Goal: Task Accomplishment & Management: Manage account settings

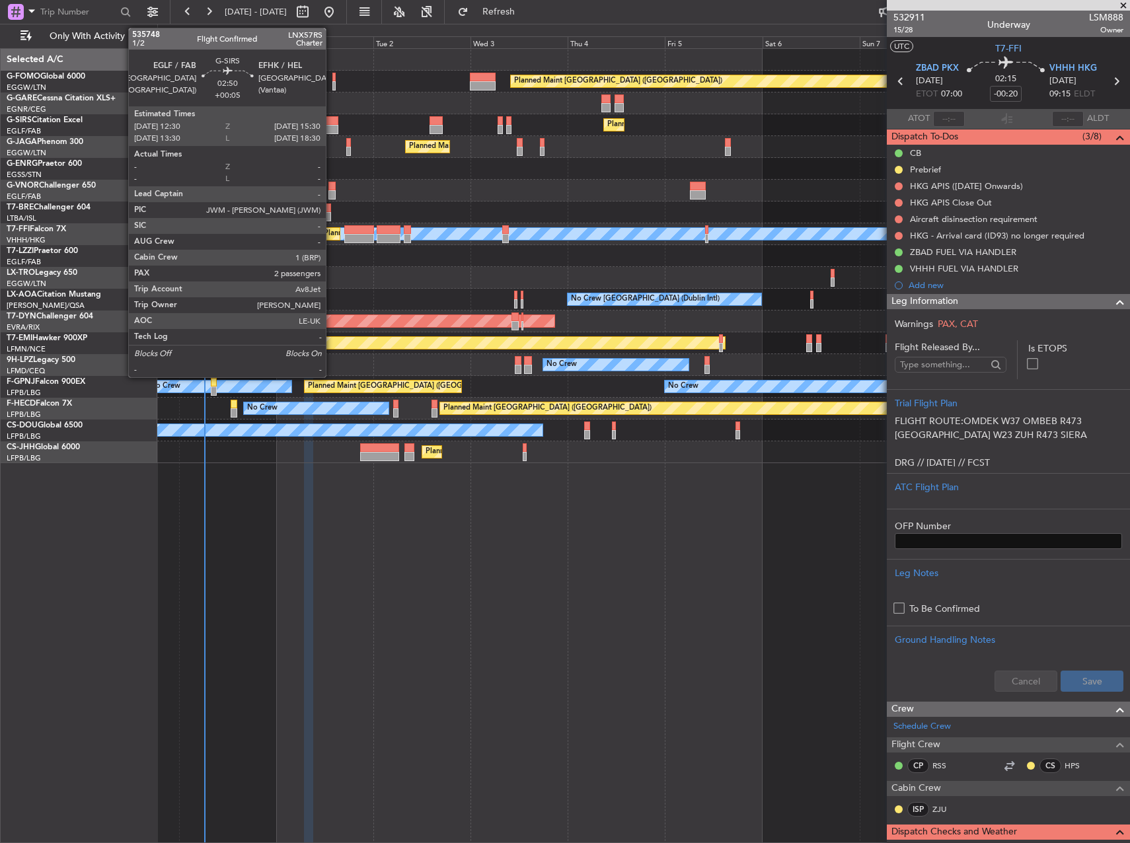
click at [332, 123] on div at bounding box center [332, 120] width 13 height 9
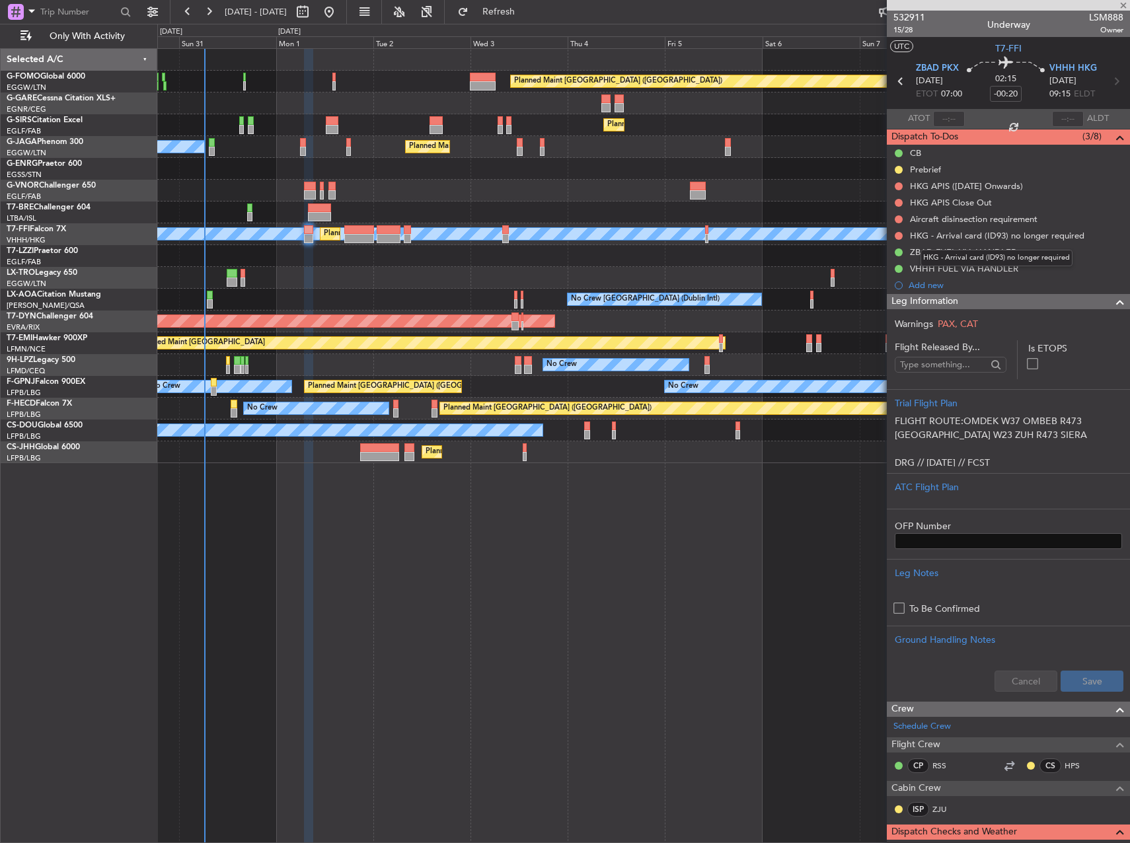
type input "+00:05"
type input "2"
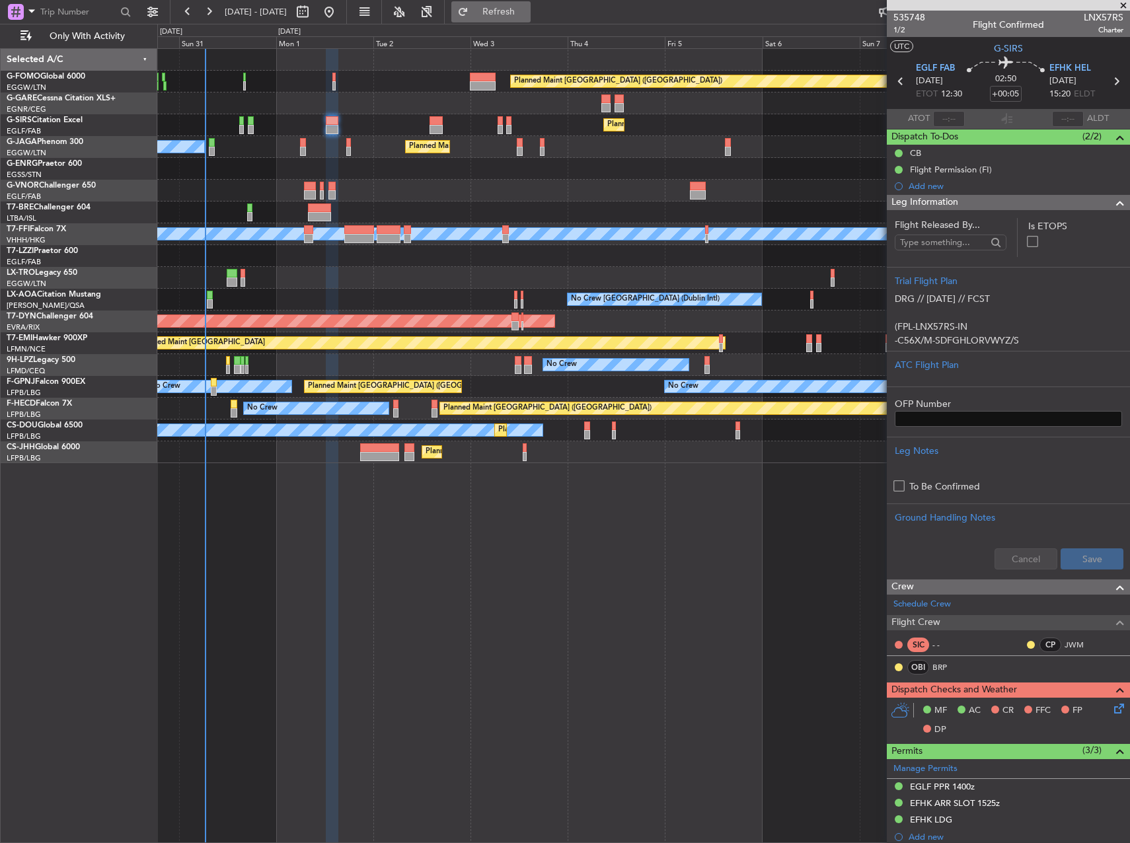
click at [519, 14] on span "Refresh" at bounding box center [498, 11] width 55 height 9
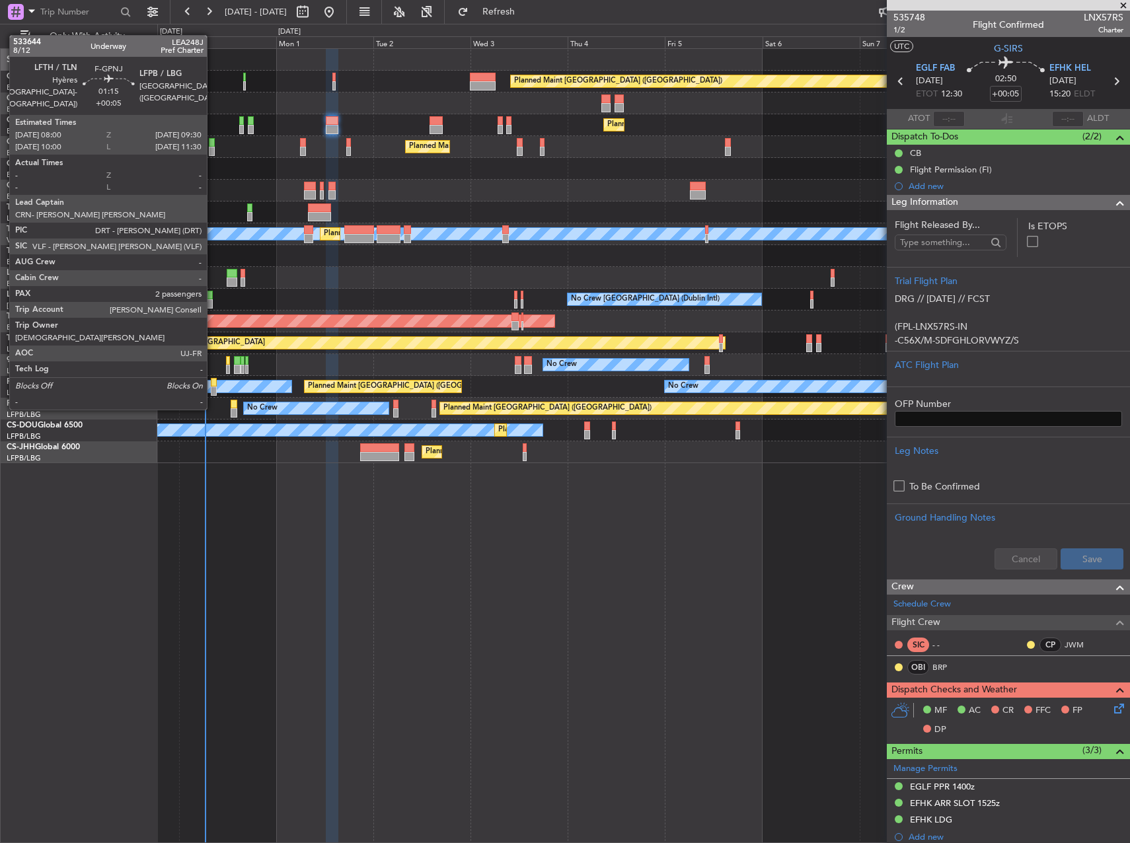
click at [212, 383] on div at bounding box center [214, 382] width 7 height 9
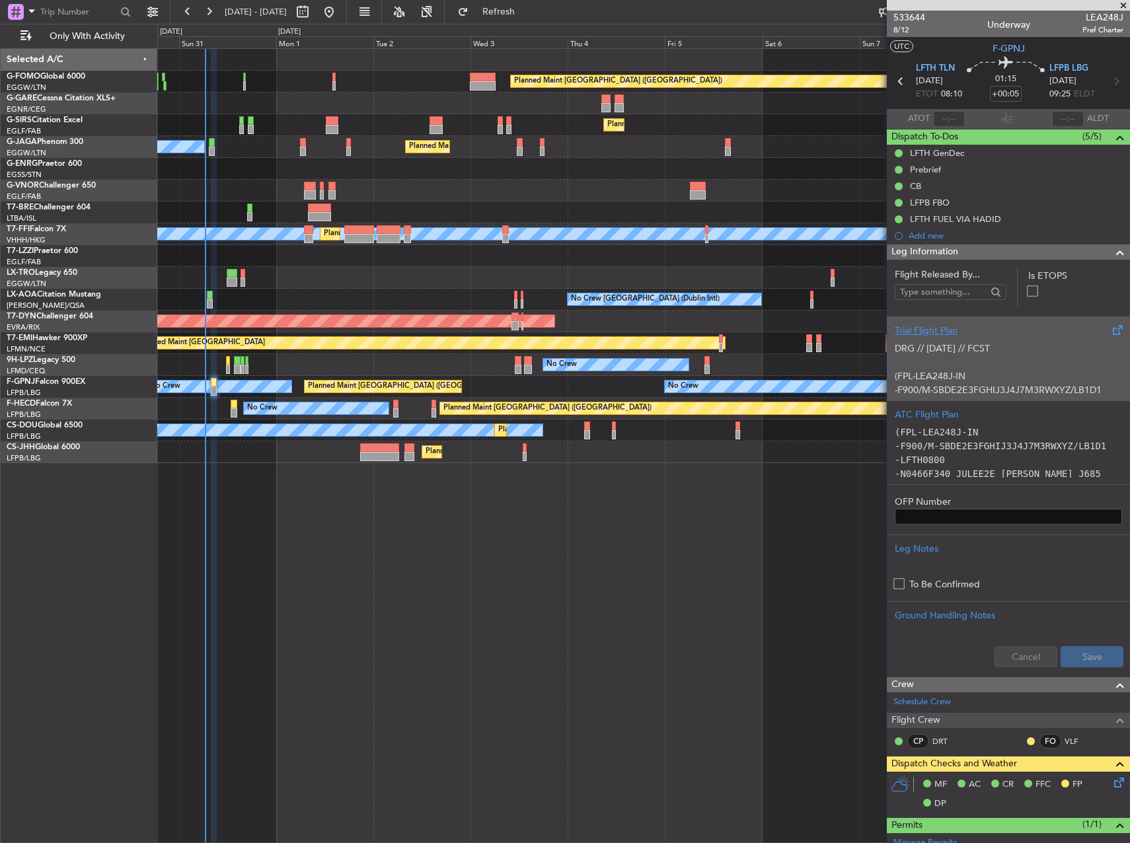
click at [1111, 784] on icon at bounding box center [1116, 780] width 11 height 11
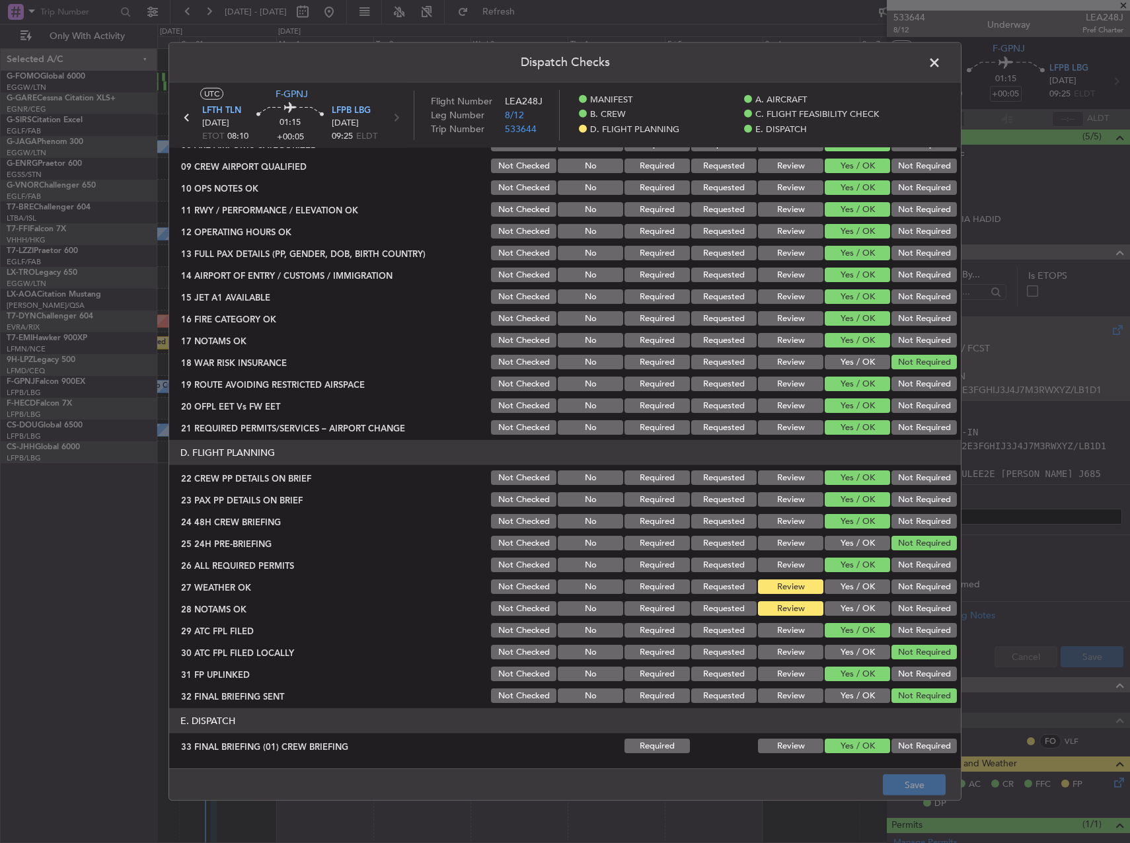
scroll to position [462, 0]
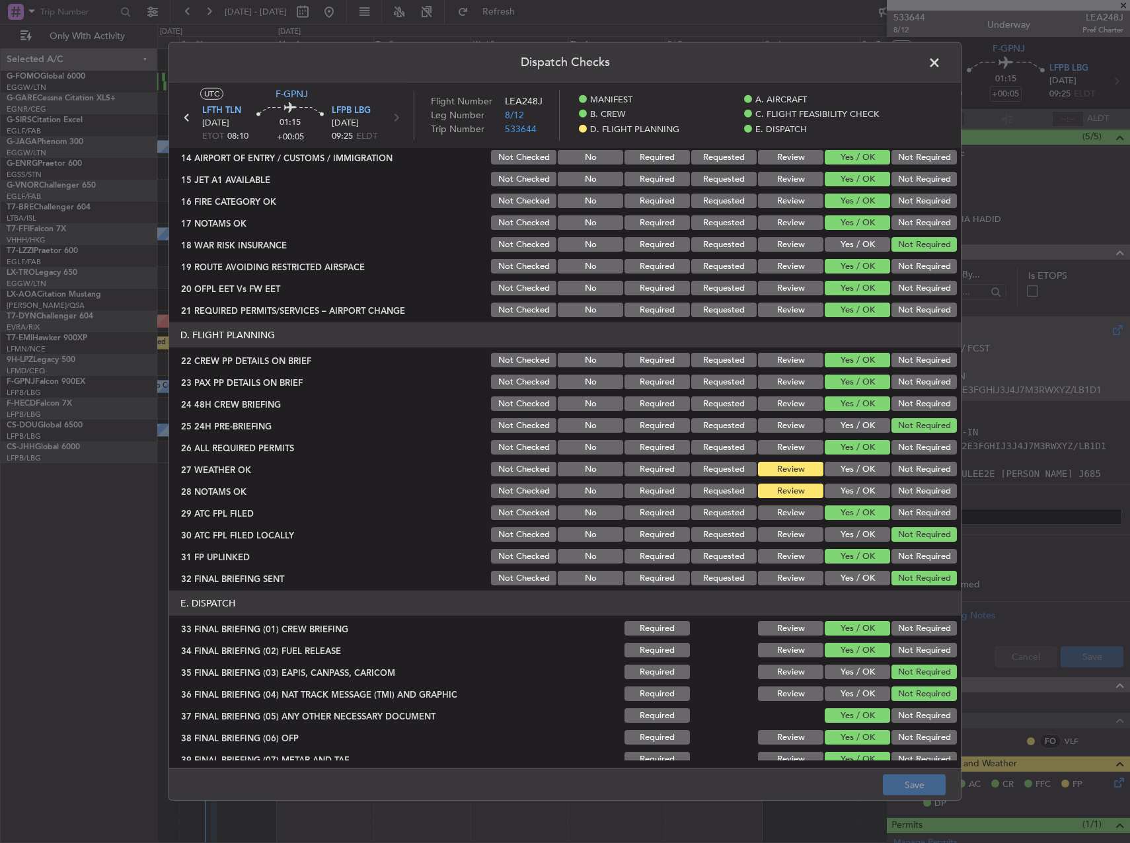
click at [852, 468] on button "Yes / OK" at bounding box center [856, 469] width 65 height 15
click at [850, 482] on section "D. FLIGHT PLANNING 22 CREW PP DETAILS ON BRIEF Not Checked No Required Requeste…" at bounding box center [564, 454] width 791 height 265
click at [850, 489] on button "Yes / OK" at bounding box center [856, 491] width 65 height 15
click at [926, 778] on button "Save" at bounding box center [914, 784] width 63 height 21
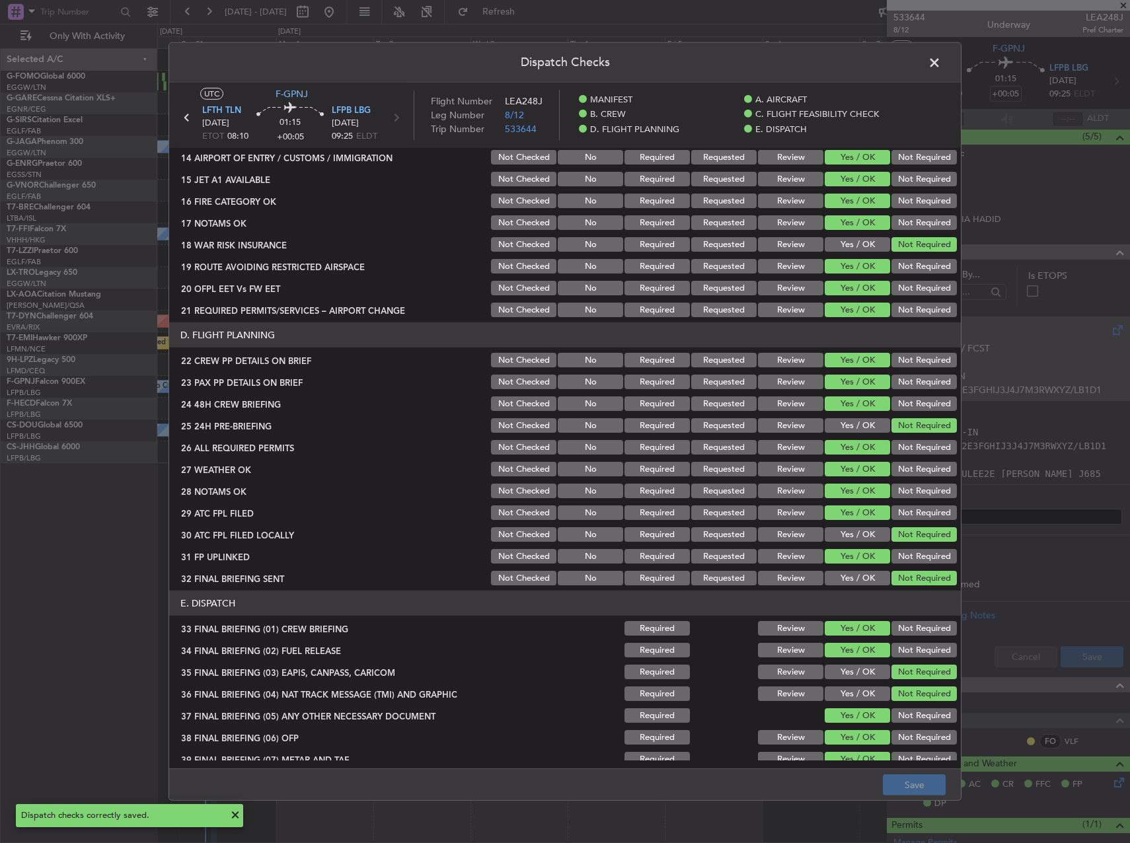
click at [941, 65] on span at bounding box center [941, 66] width 0 height 26
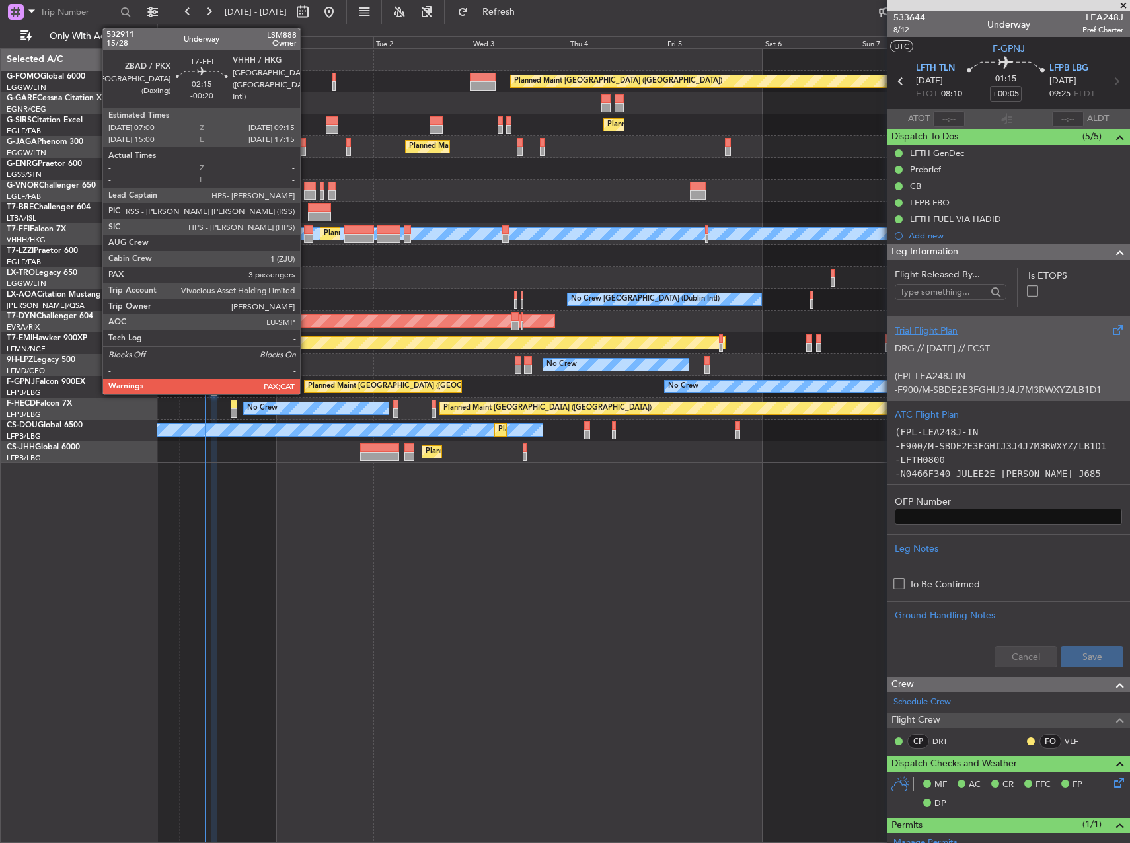
click at [306, 242] on div at bounding box center [308, 238] width 9 height 9
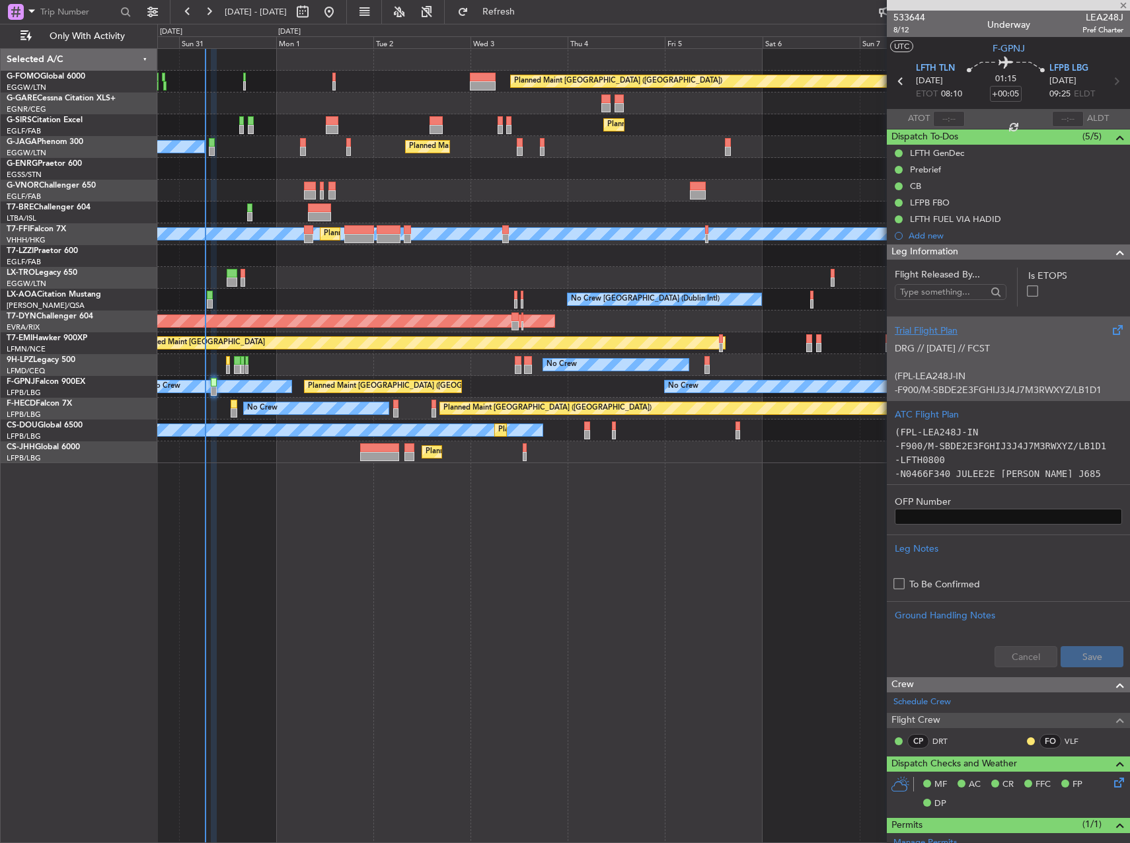
type input "-00:20"
type input "5"
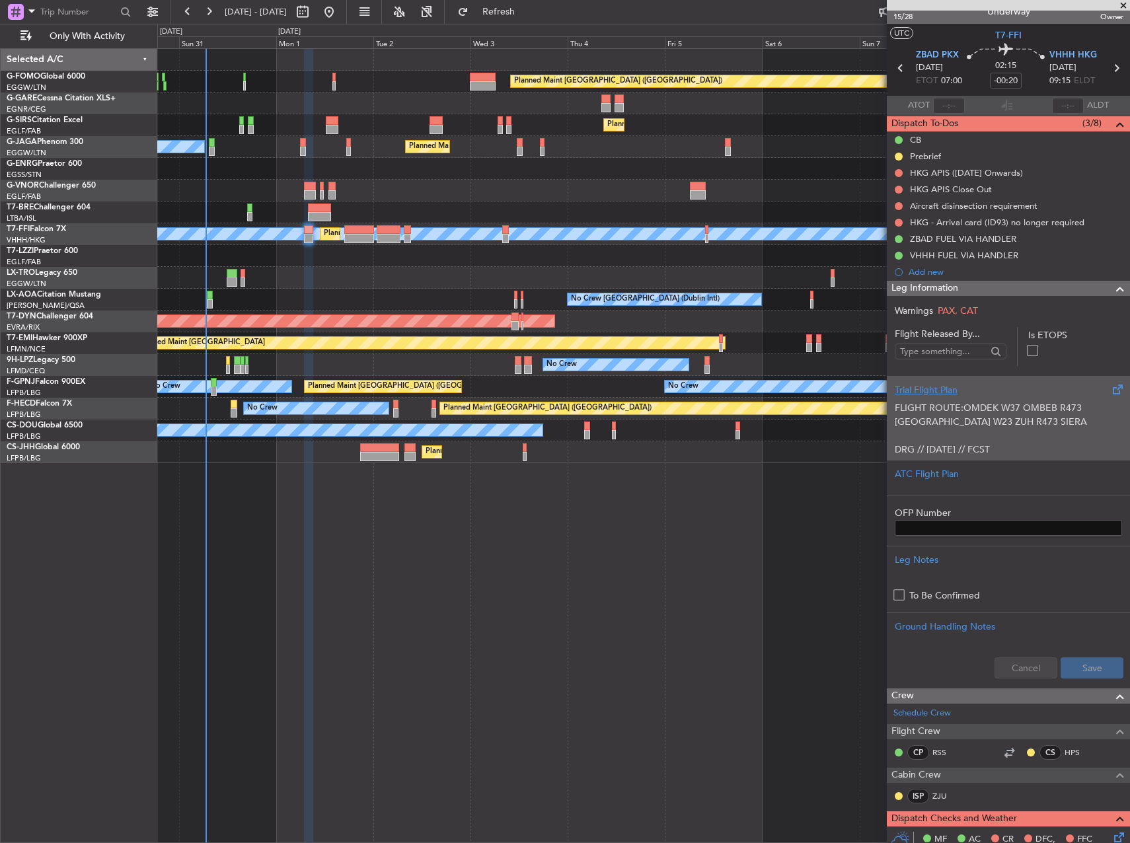
scroll to position [0, 0]
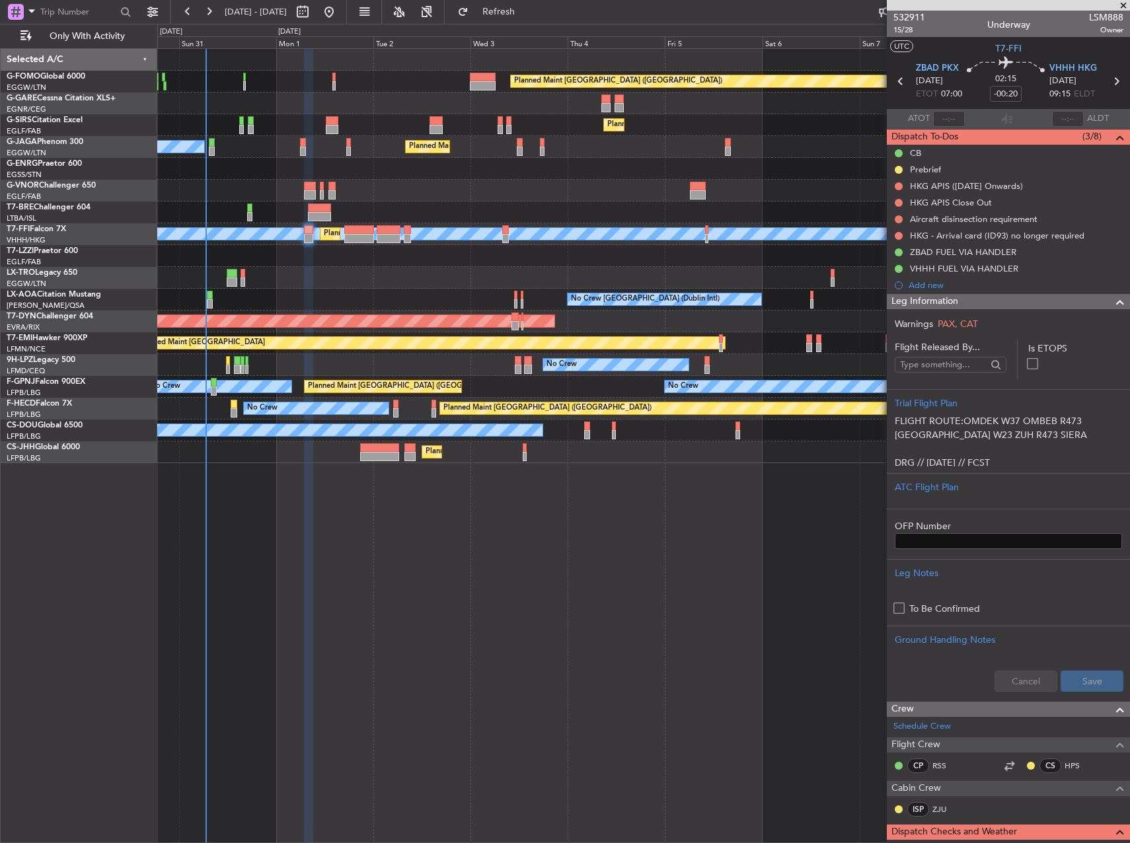
click at [998, 433] on p "FLIGHT ROUTE:OMDEK W37 OMBEB R473 [GEOGRAPHIC_DATA] W23 ZUH R473 SIERA" at bounding box center [1008, 428] width 227 height 28
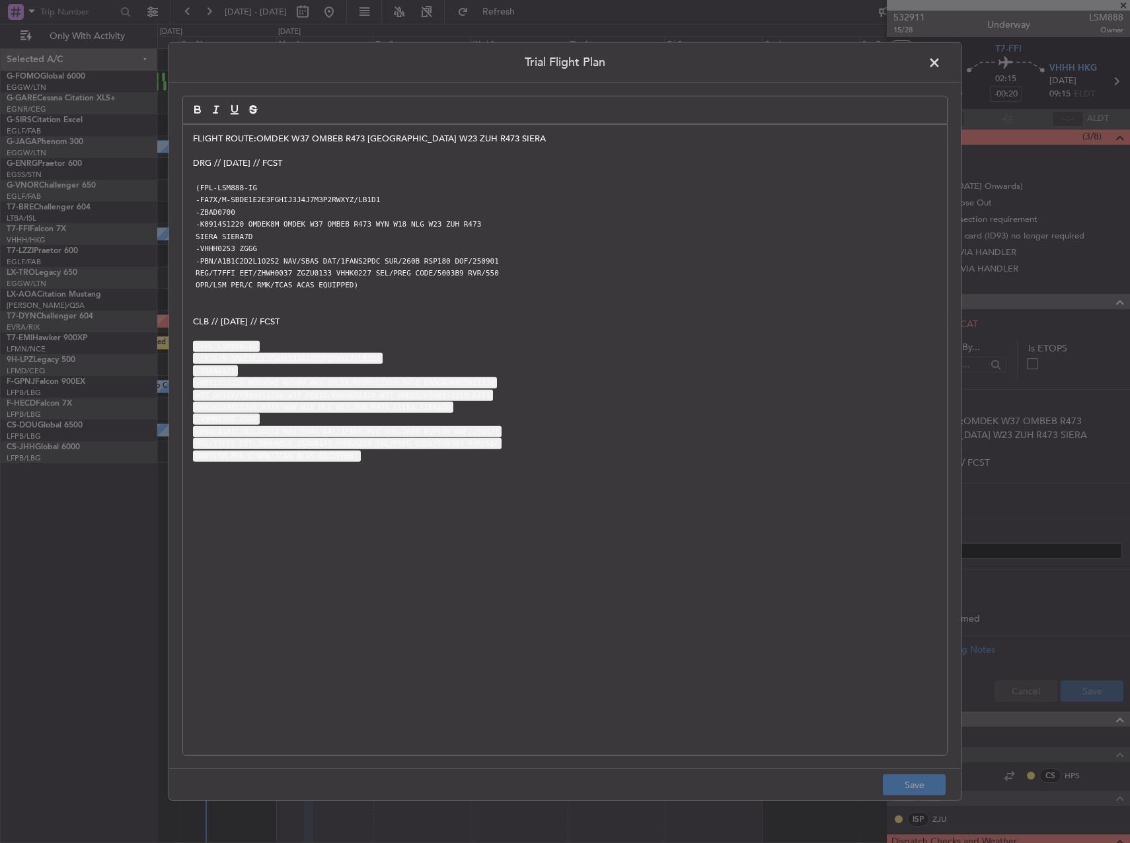
click at [941, 59] on span at bounding box center [941, 66] width 0 height 26
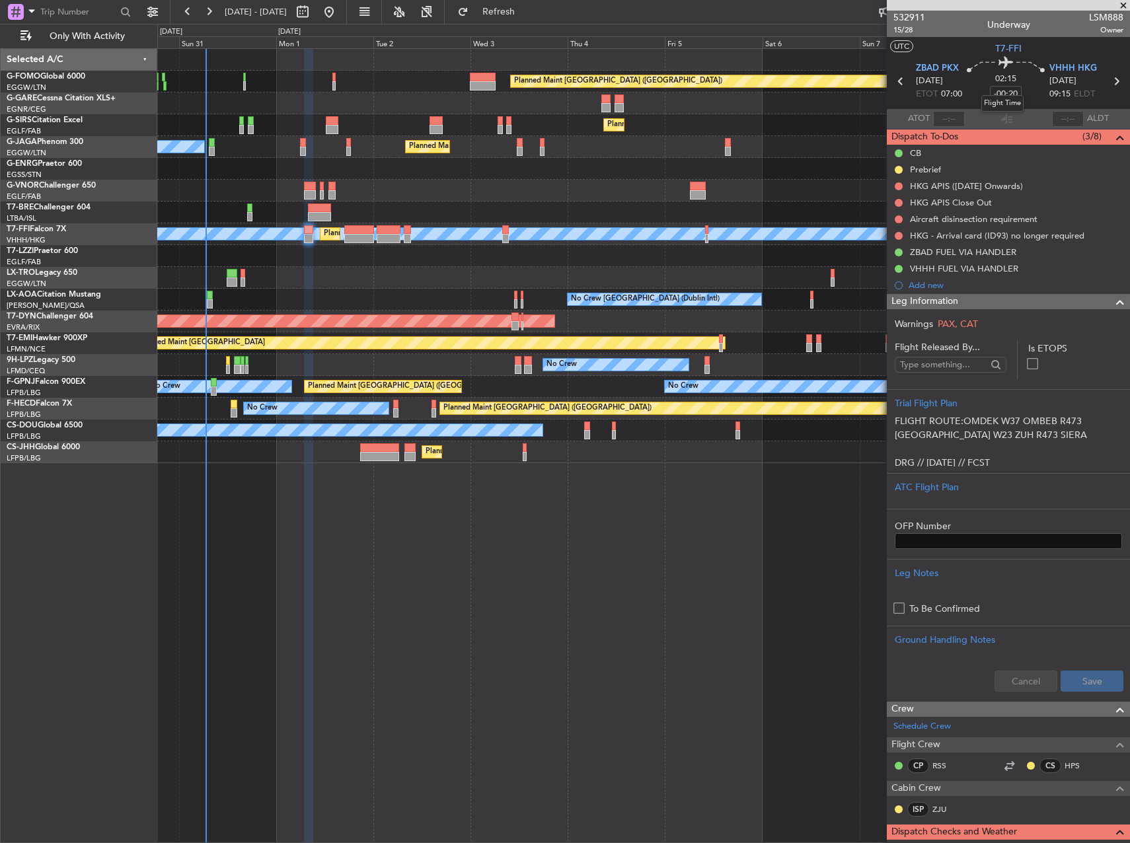
click at [1011, 91] on mat-tooltip-component "Flight Time" at bounding box center [1002, 103] width 61 height 35
click at [1001, 91] on mat-tooltip-component "Flight Time" at bounding box center [1002, 103] width 61 height 35
click at [1021, 93] on div "02:15 -00:20" at bounding box center [1005, 81] width 87 height 49
click at [1001, 97] on input "-00:20" at bounding box center [1006, 94] width 32 height 16
click at [1023, 97] on div "02:15 0" at bounding box center [1005, 81] width 87 height 49
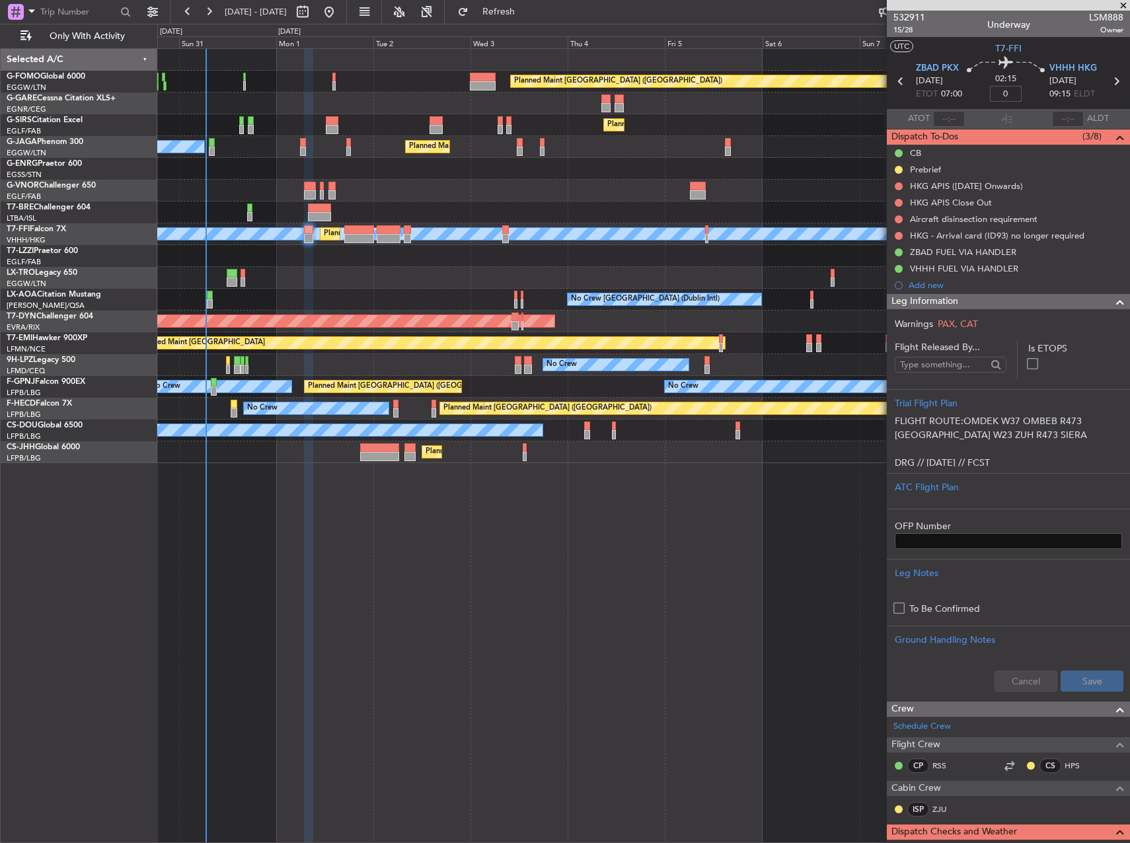
type input "+00:00"
click at [1006, 99] on input at bounding box center [1006, 94] width 32 height 16
type input "+00:15"
click at [1031, 114] on section "ATOT ALDT" at bounding box center [1008, 119] width 243 height 20
click at [1011, 93] on input "+00:15" at bounding box center [1006, 94] width 32 height 16
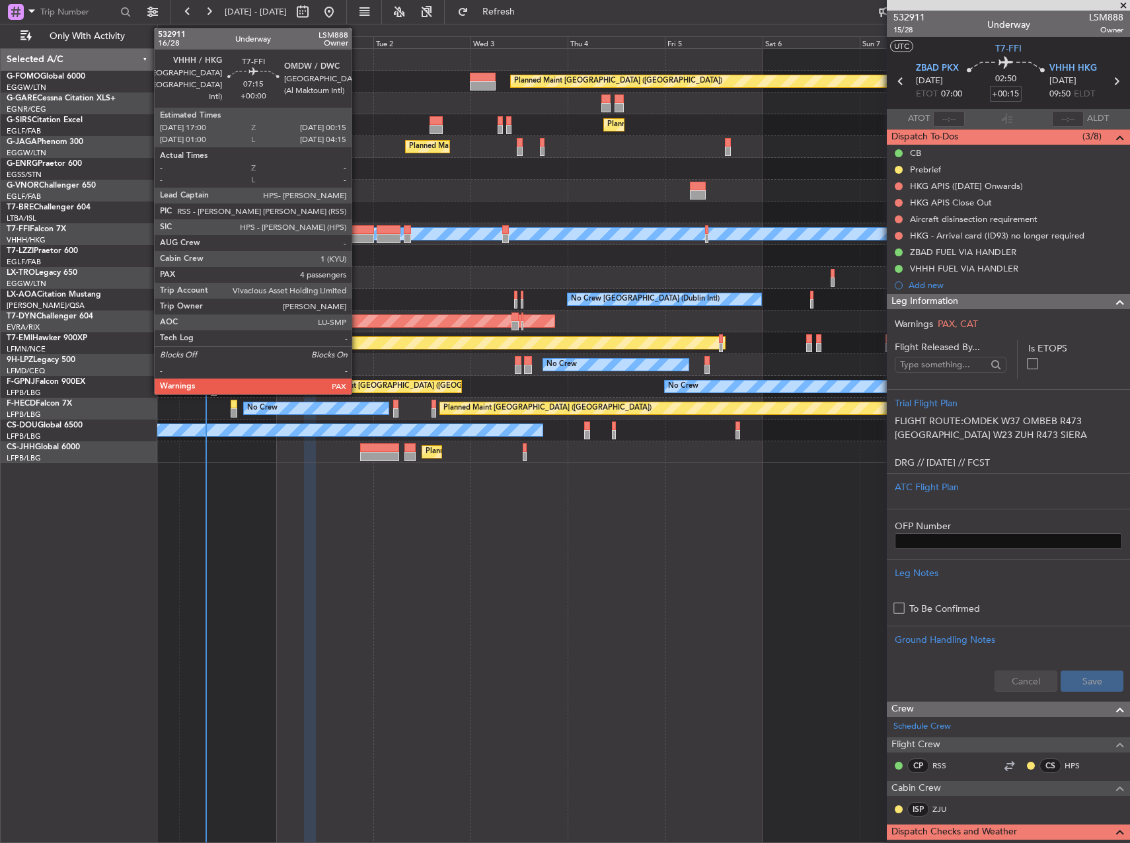
click at [357, 229] on div at bounding box center [359, 229] width 30 height 9
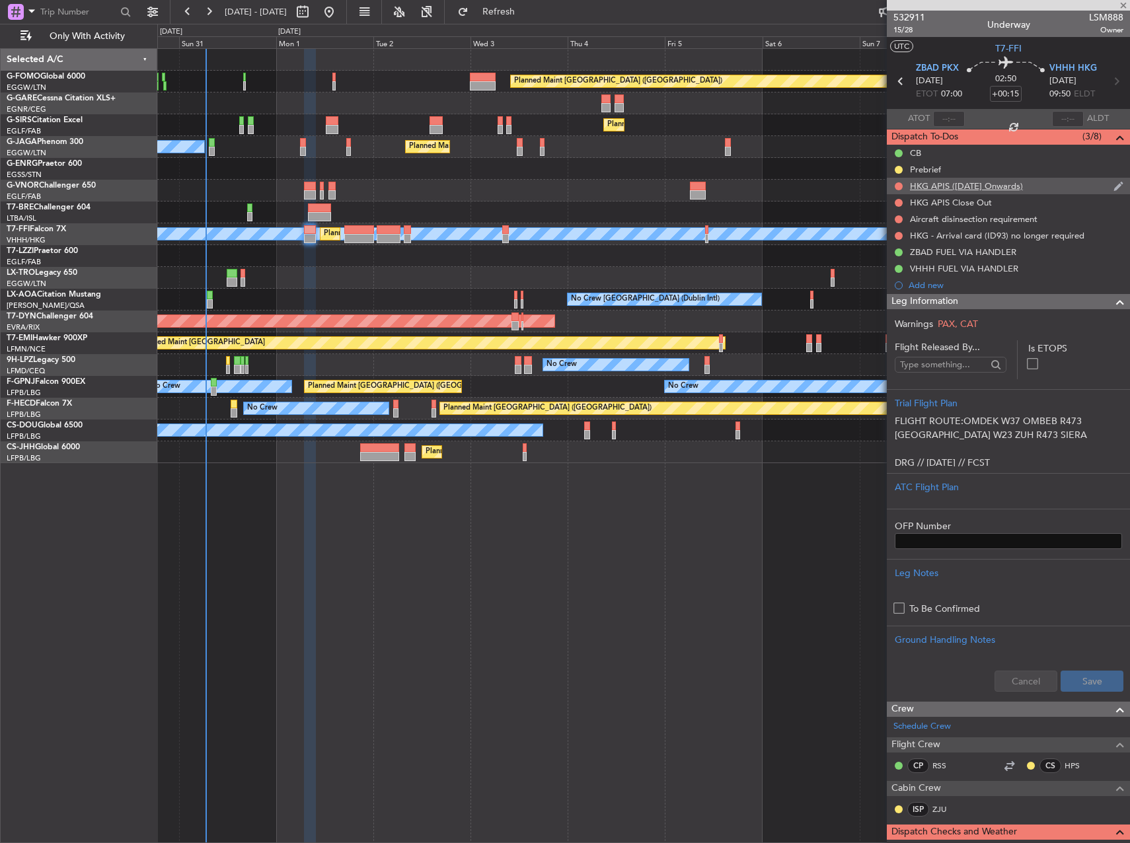
type input "4"
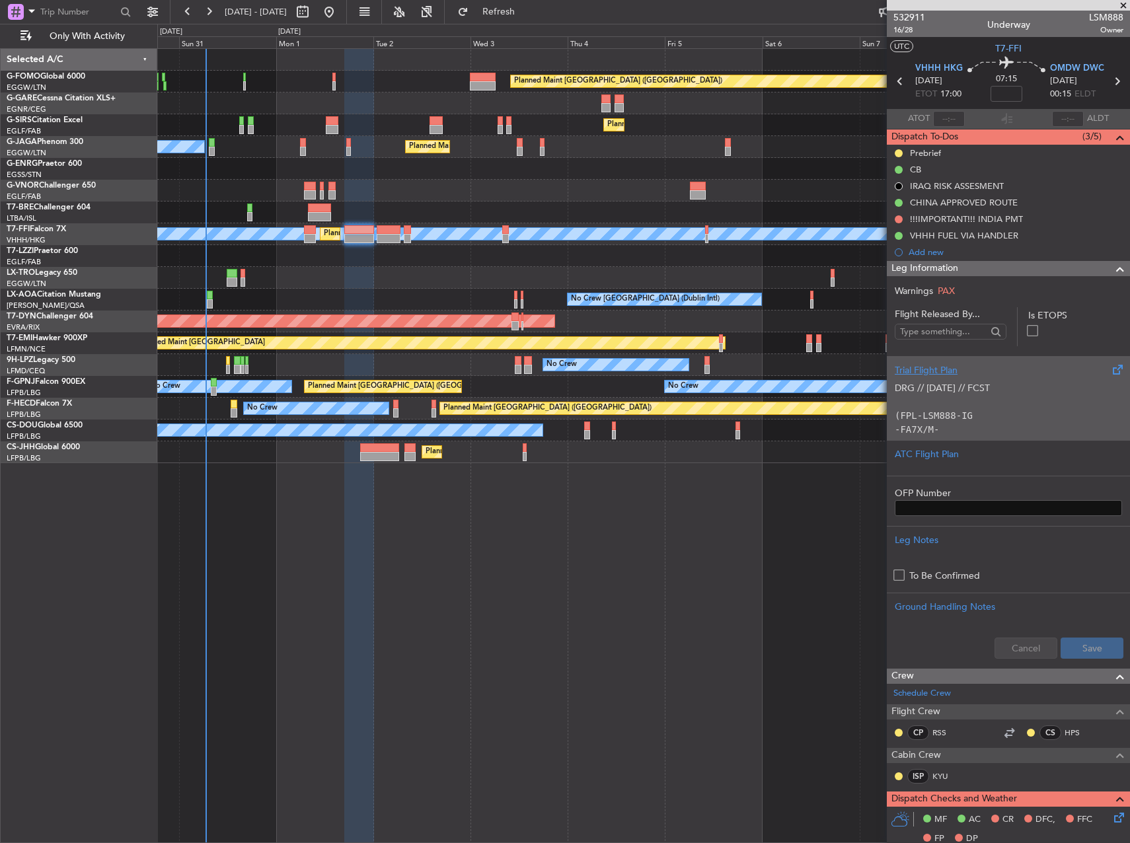
click at [978, 390] on p "DRG // [DATE] // FCST" at bounding box center [1008, 388] width 227 height 14
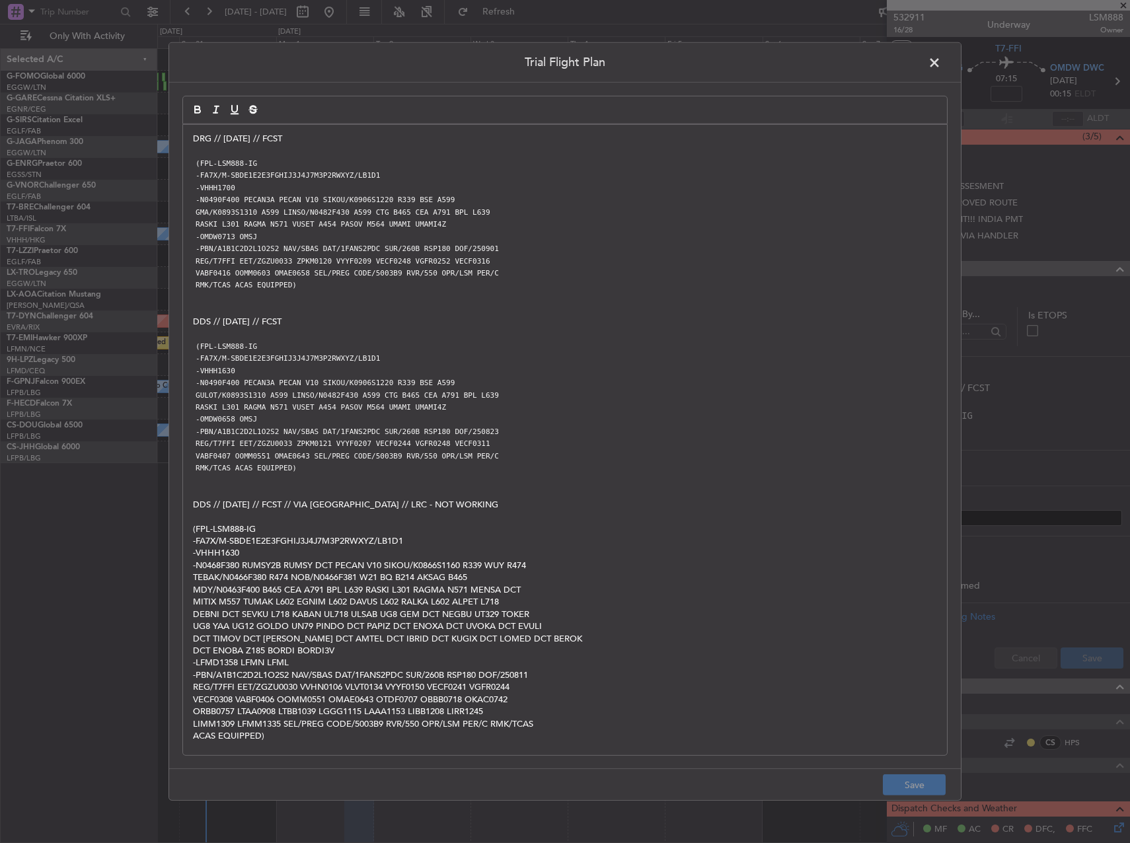
click at [601, 164] on p "(FPL-LSM888-IG" at bounding box center [565, 163] width 744 height 12
click at [188, 134] on div "DRG // [DATE] // FCST (FPL-LSM888-IG -FA7X/M-SBDE1E2E3FGHIJ3J4J7M3P2RWXYZ/LB1D1…" at bounding box center [565, 440] width 764 height 630
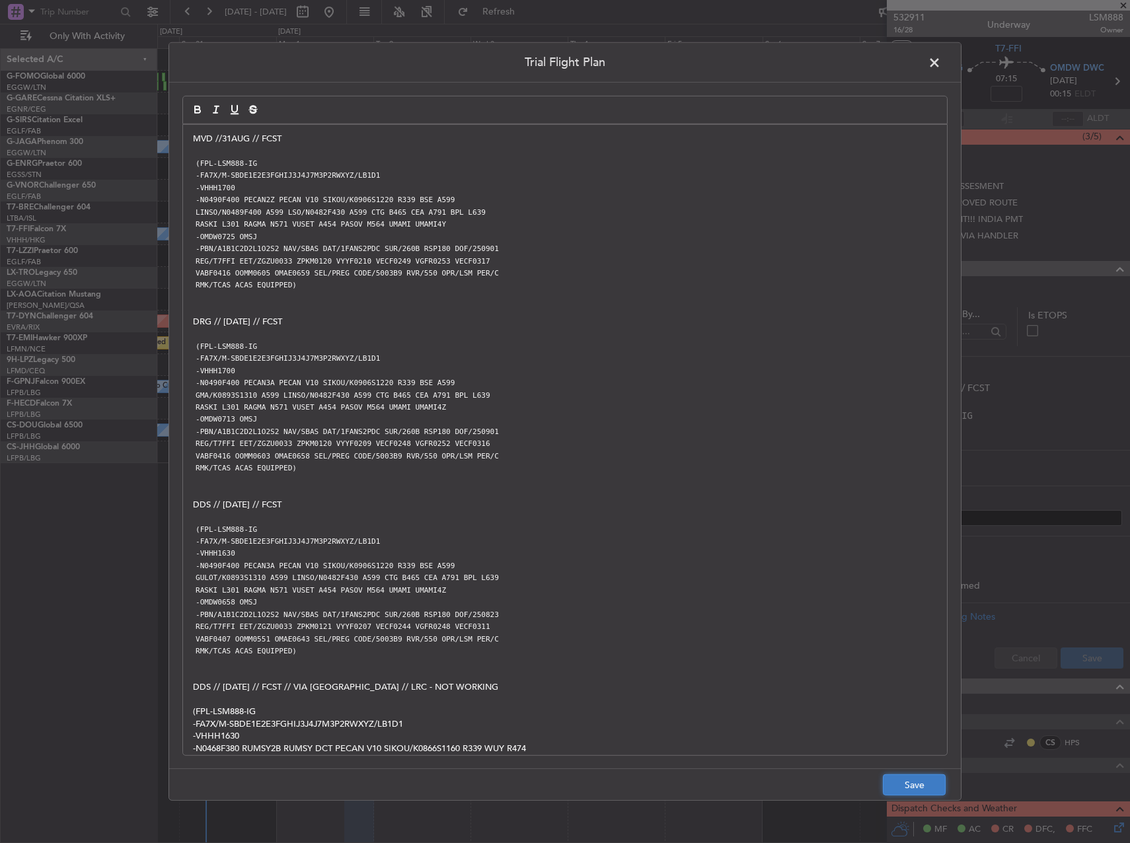
click at [895, 774] on button "Save" at bounding box center [914, 784] width 63 height 21
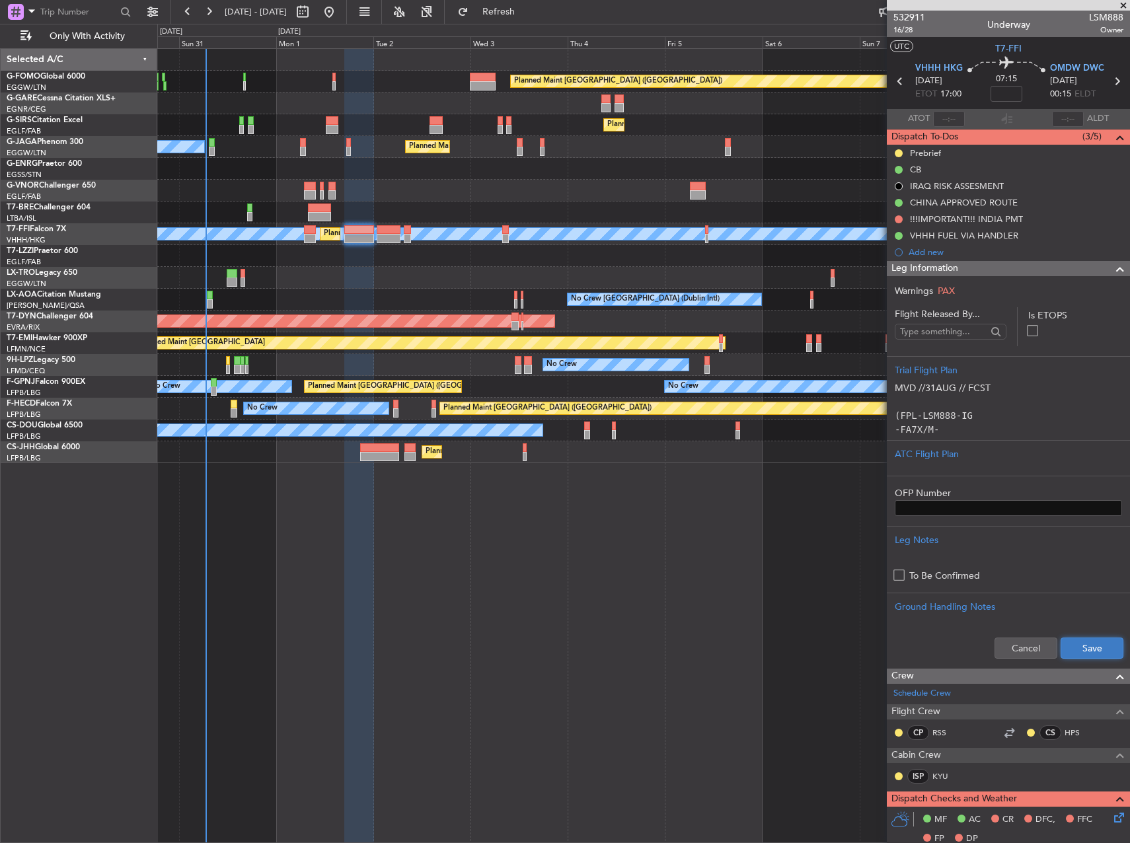
click at [1107, 641] on button "Save" at bounding box center [1091, 648] width 63 height 21
click at [1005, 98] on input at bounding box center [1006, 94] width 32 height 16
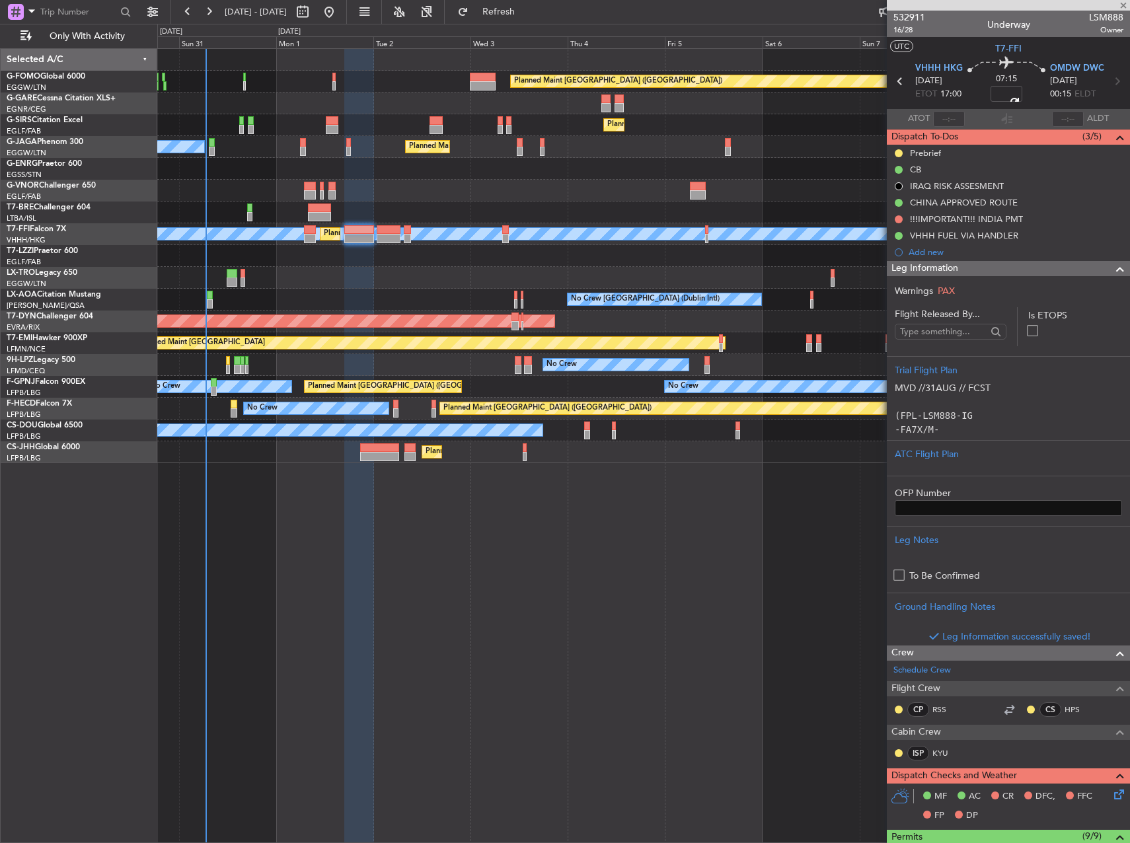
click at [1023, 119] on section "ATOT ALDT" at bounding box center [1008, 119] width 243 height 20
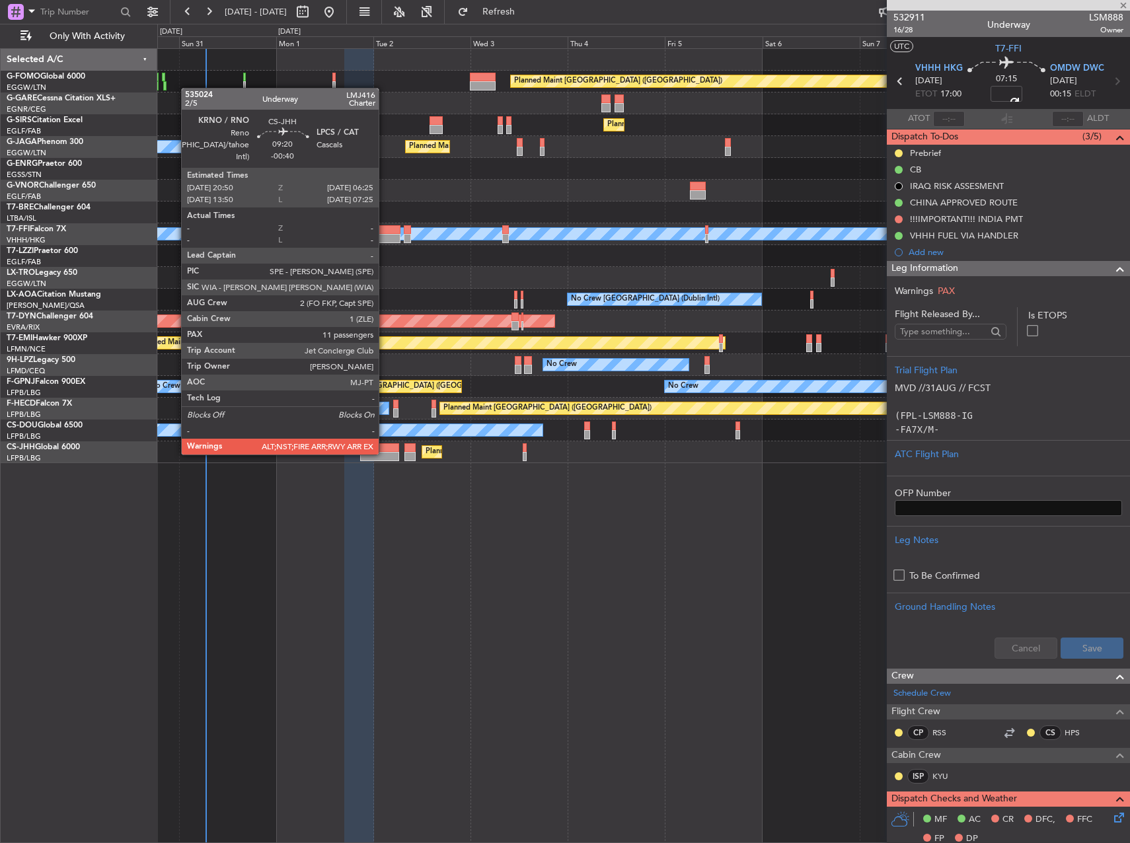
click at [384, 453] on div at bounding box center [379, 456] width 39 height 9
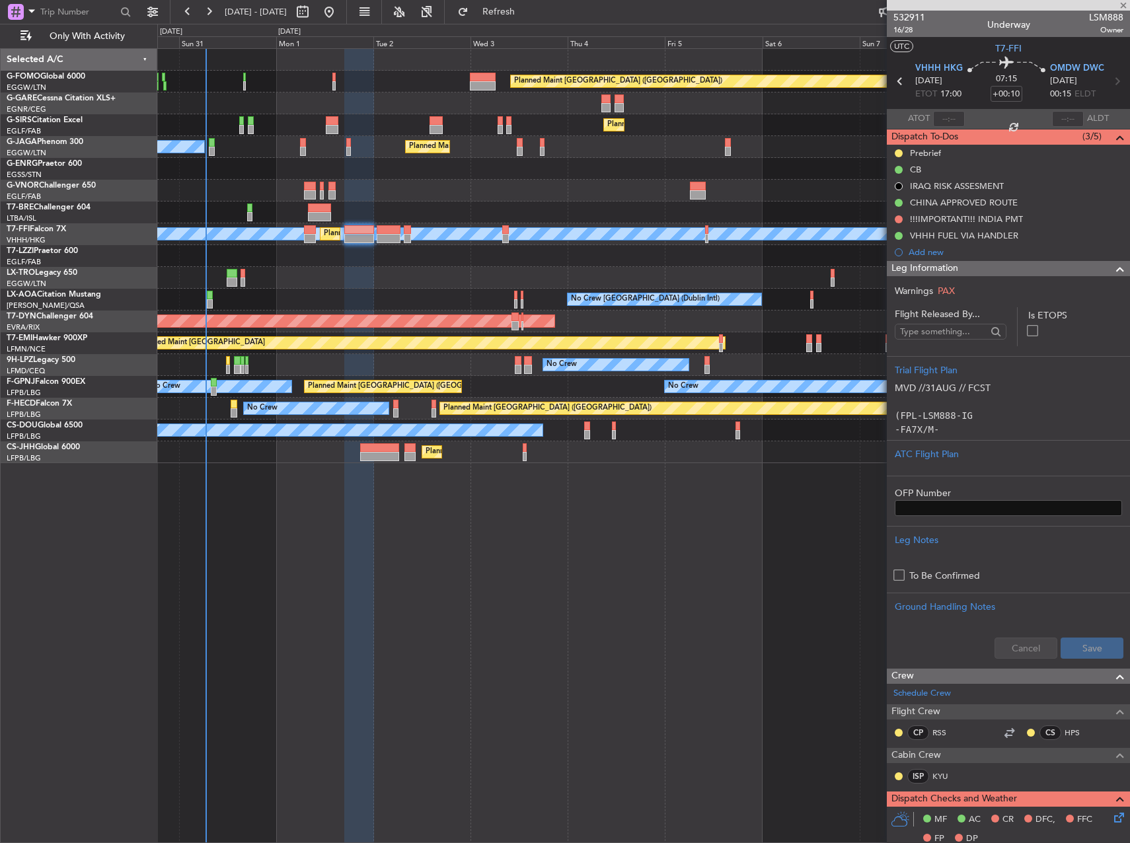
type input "-00:40"
type input "11"
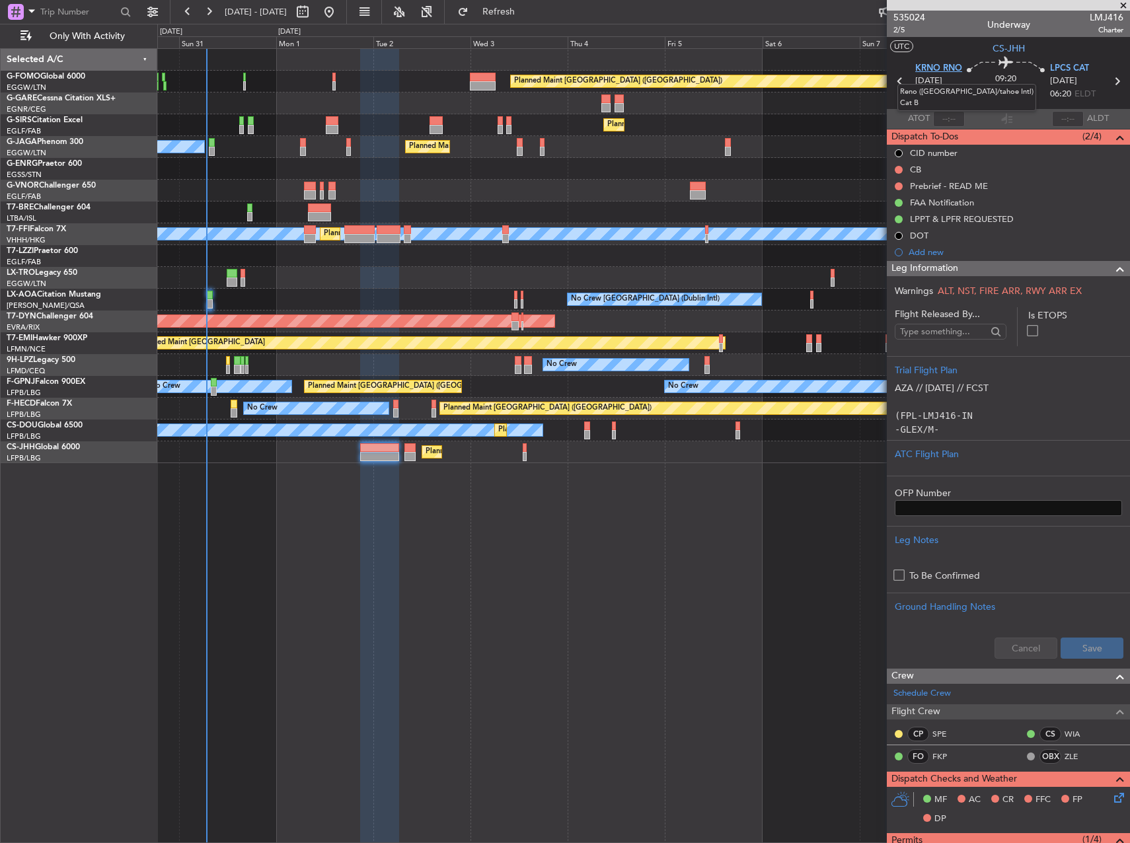
click at [933, 69] on span "KRNO RNO" at bounding box center [938, 68] width 47 height 13
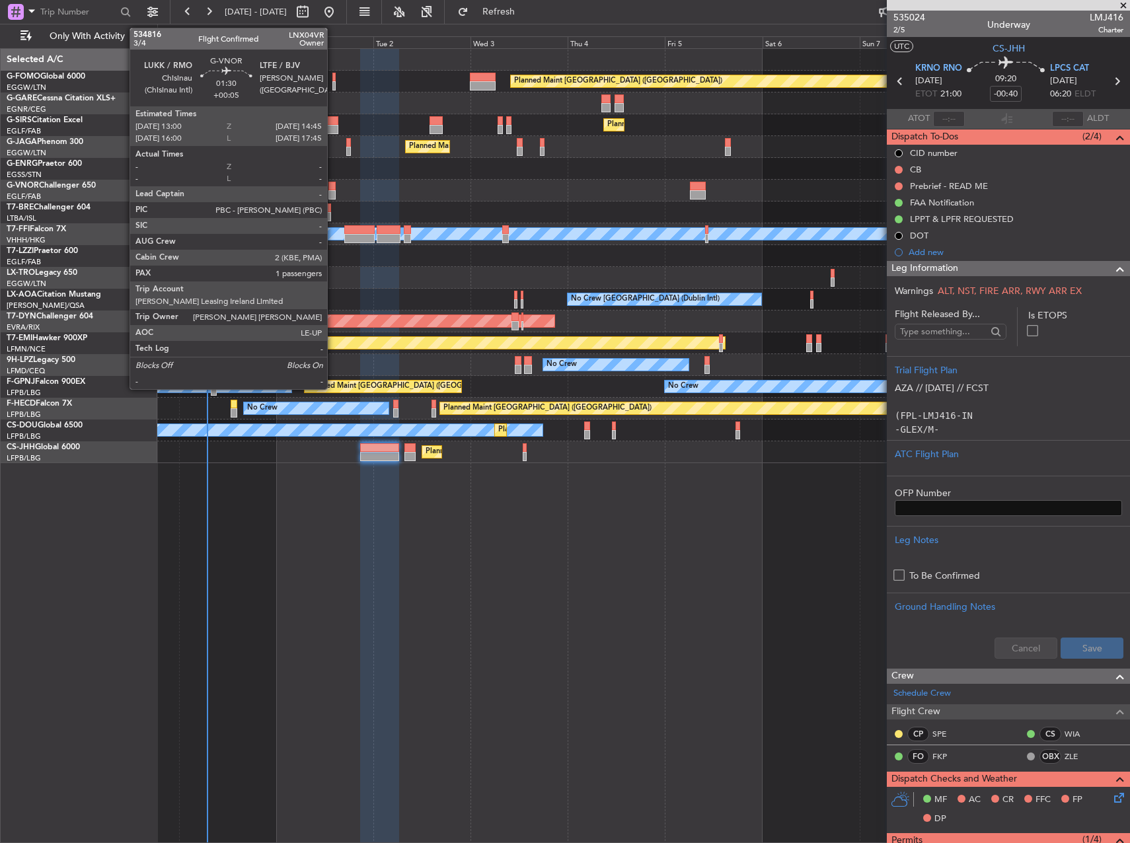
click at [334, 184] on div at bounding box center [331, 186] width 7 height 9
click at [334, 194] on div at bounding box center [331, 194] width 7 height 9
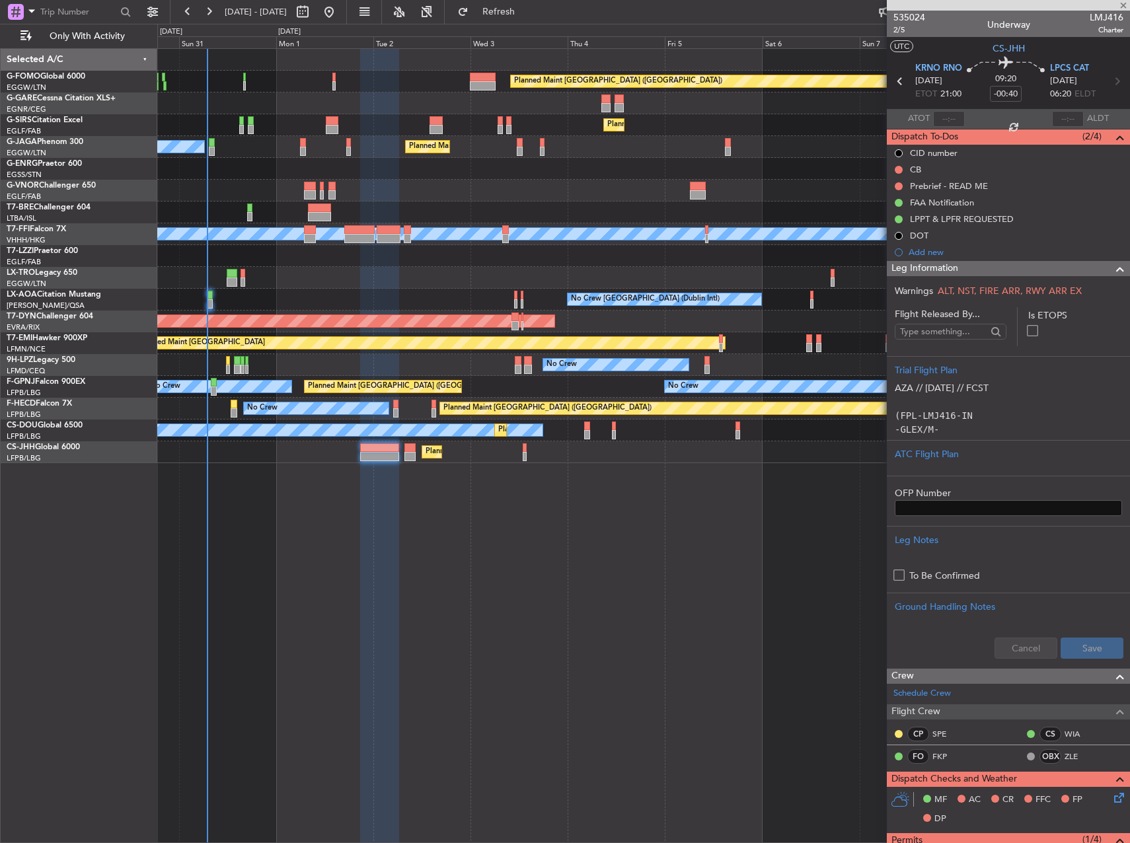
type input "+00:05"
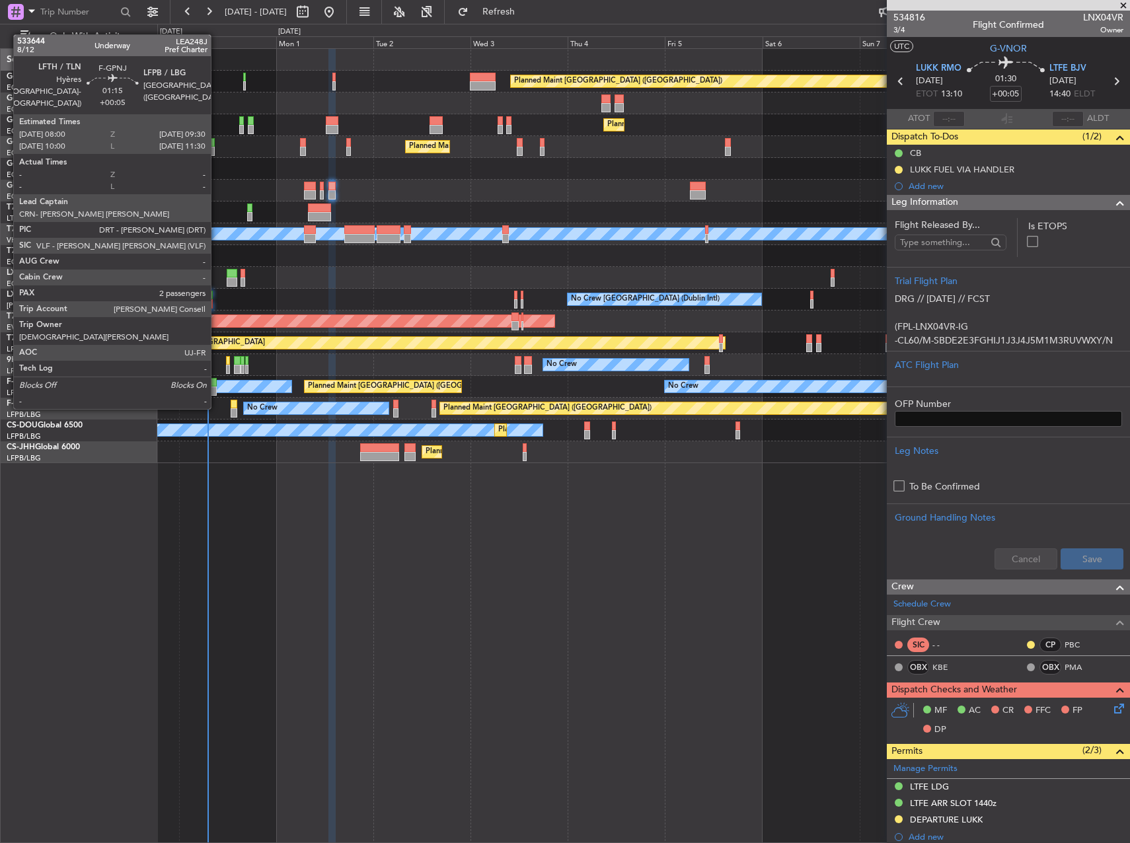
click at [217, 383] on div at bounding box center [214, 382] width 7 height 9
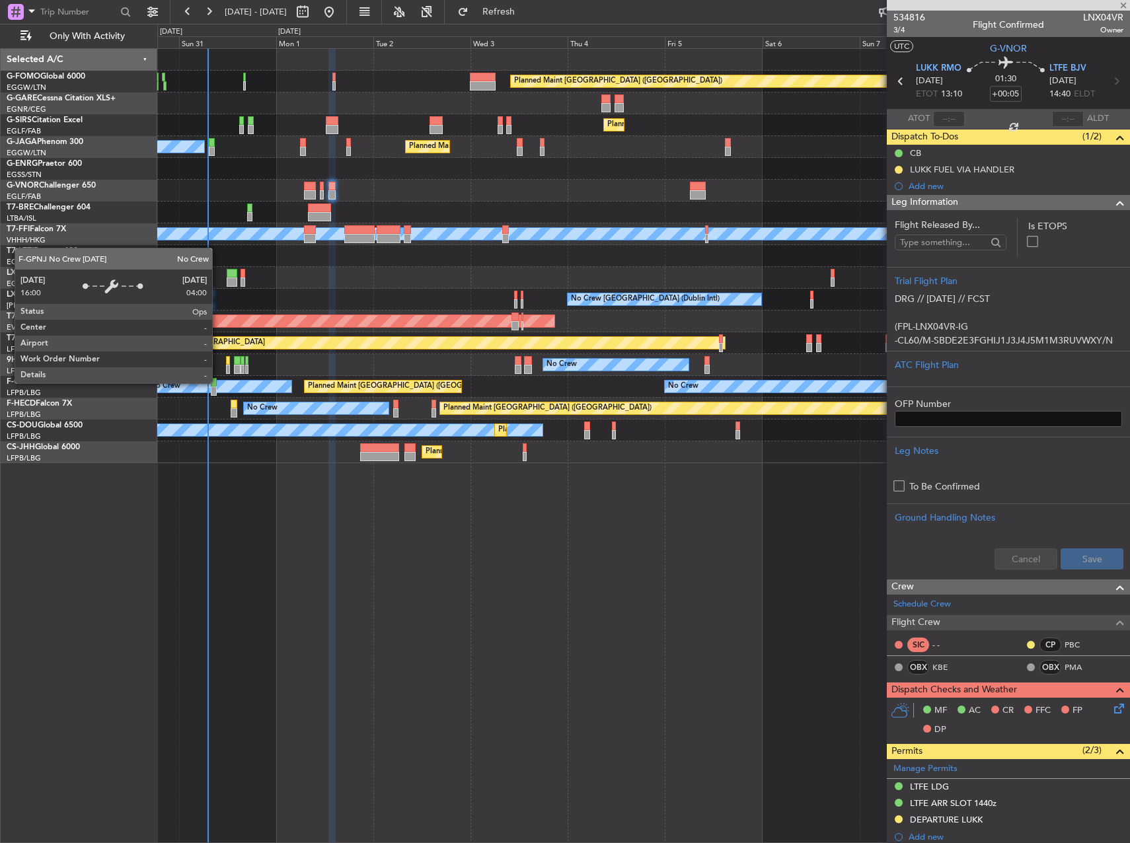
type input "2"
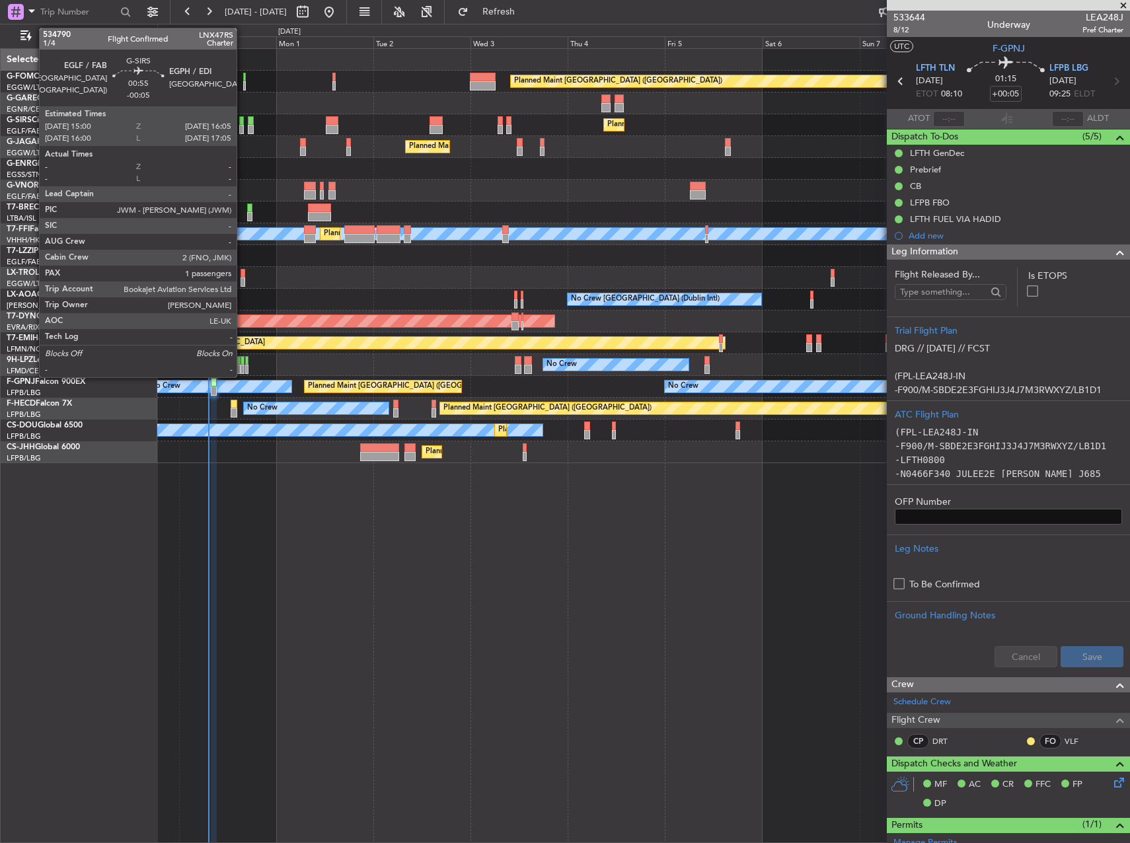
click at [242, 123] on div at bounding box center [241, 120] width 5 height 9
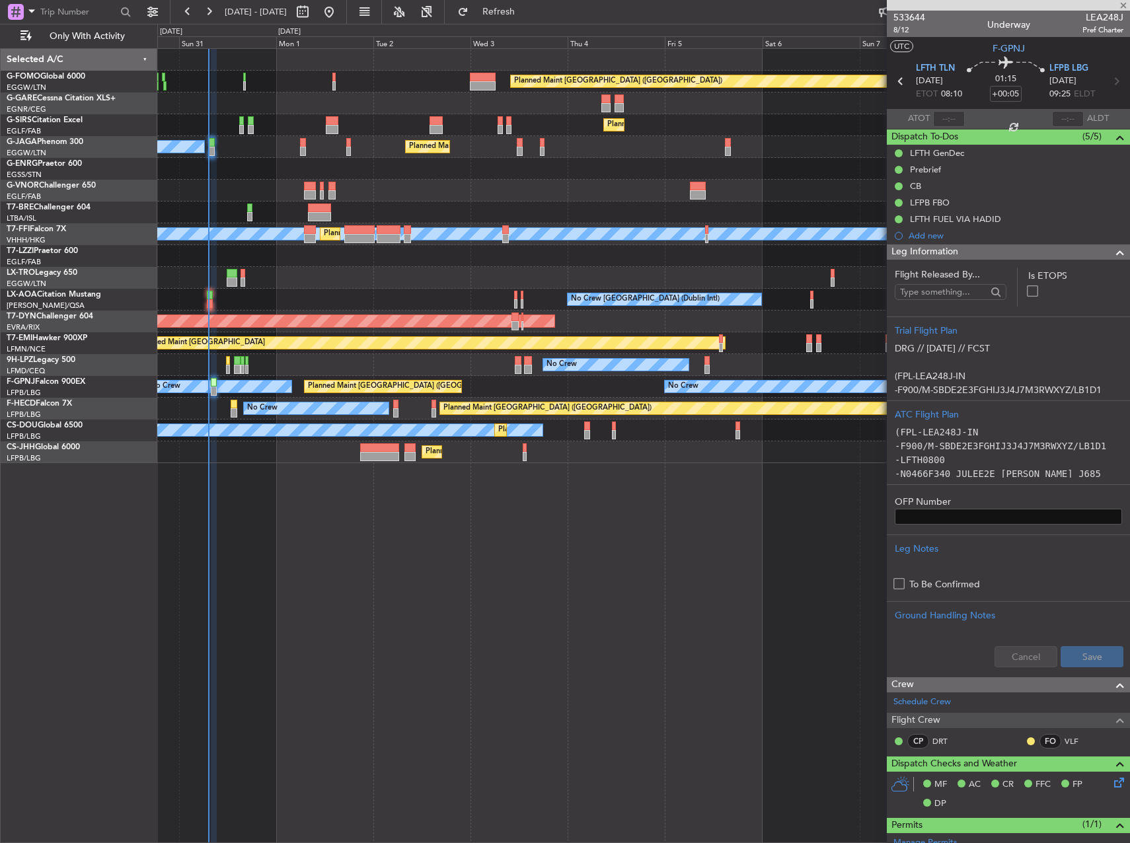
type input "-00:05"
type input "1"
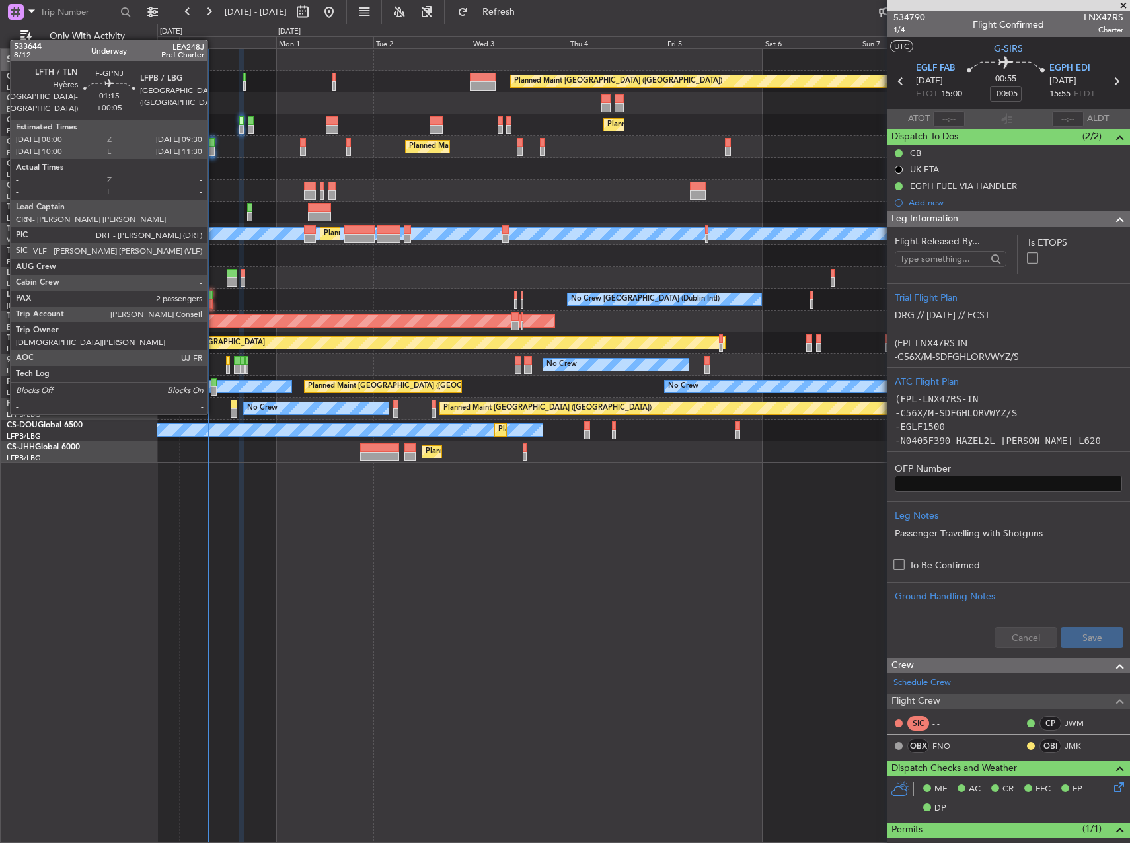
click at [213, 388] on div at bounding box center [214, 390] width 7 height 9
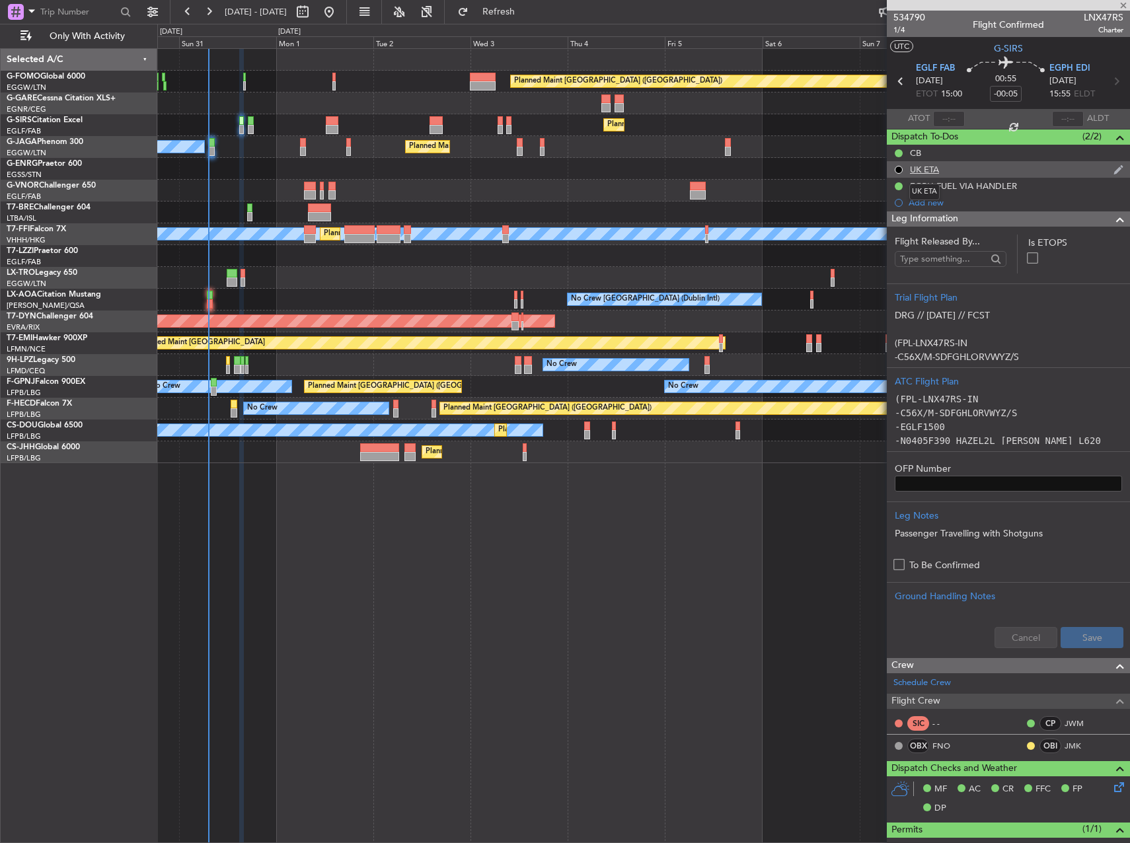
type input "+00:05"
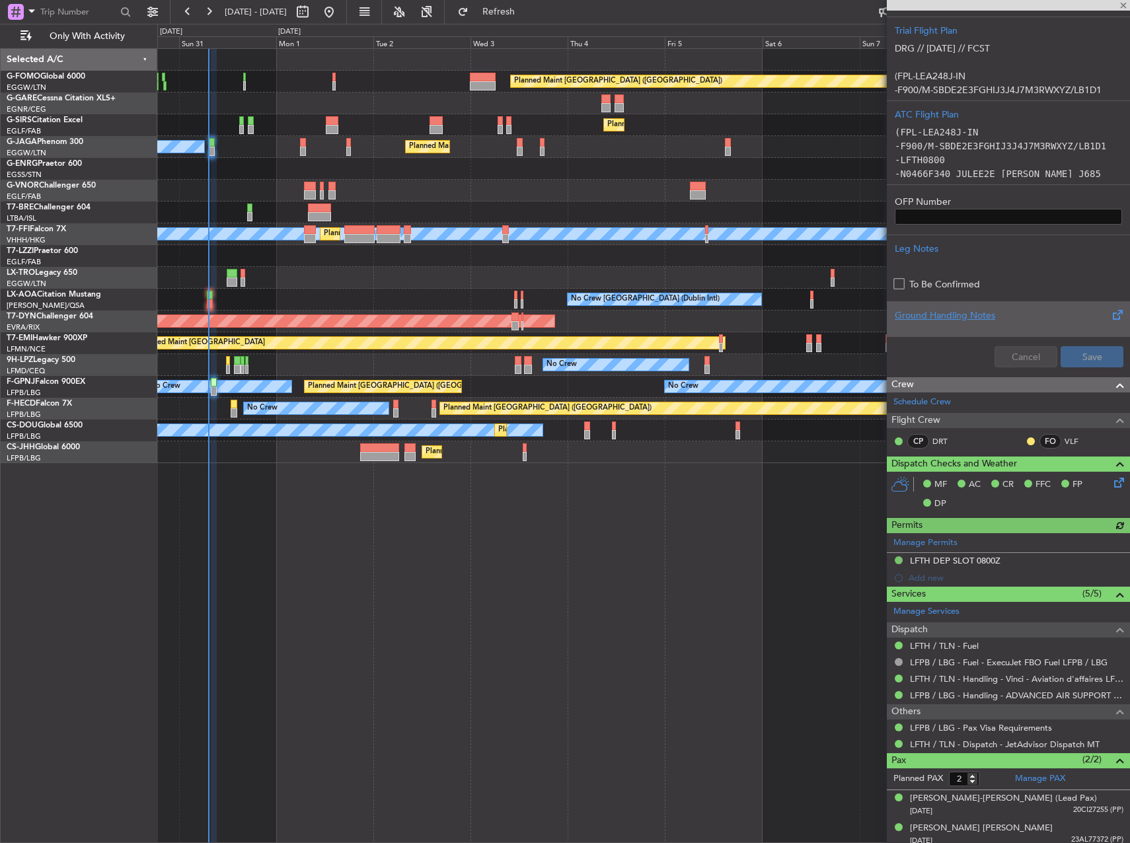
scroll to position [306, 0]
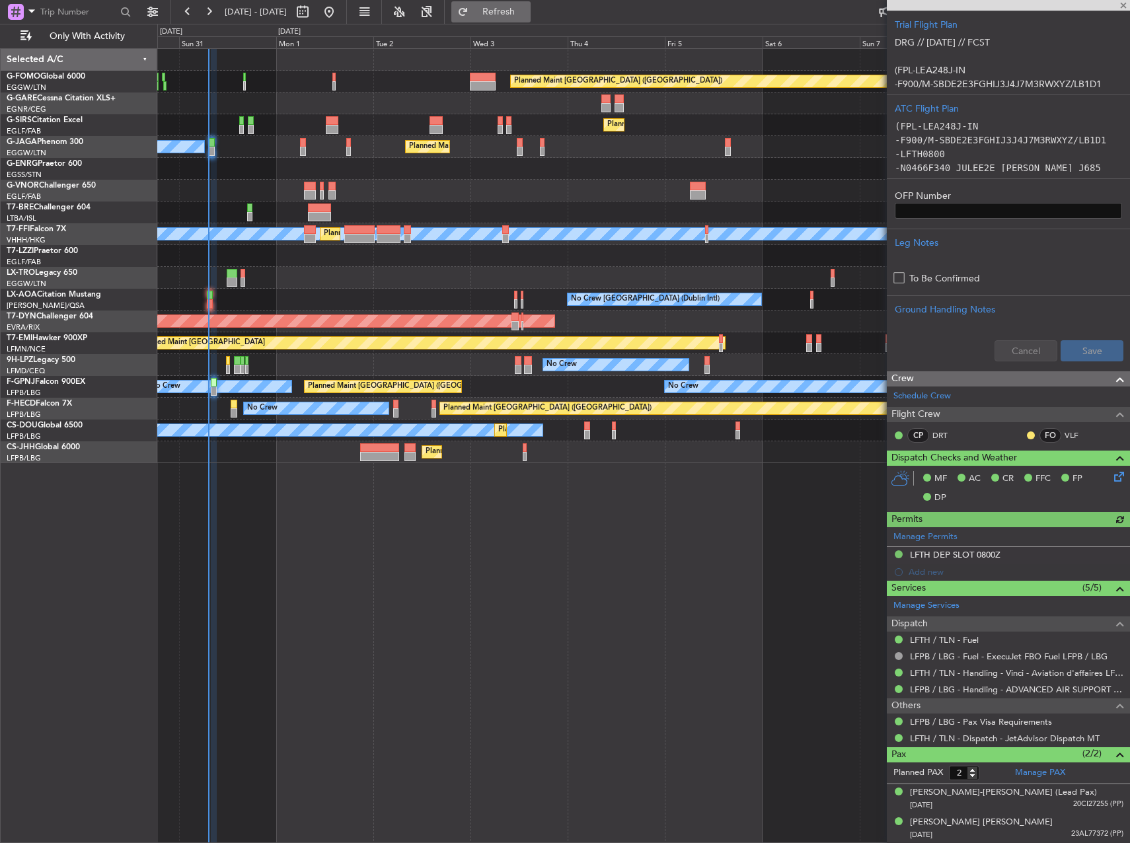
click at [519, 5] on button "Refresh" at bounding box center [490, 11] width 79 height 21
click at [1120, 5] on span at bounding box center [1122, 6] width 13 height 12
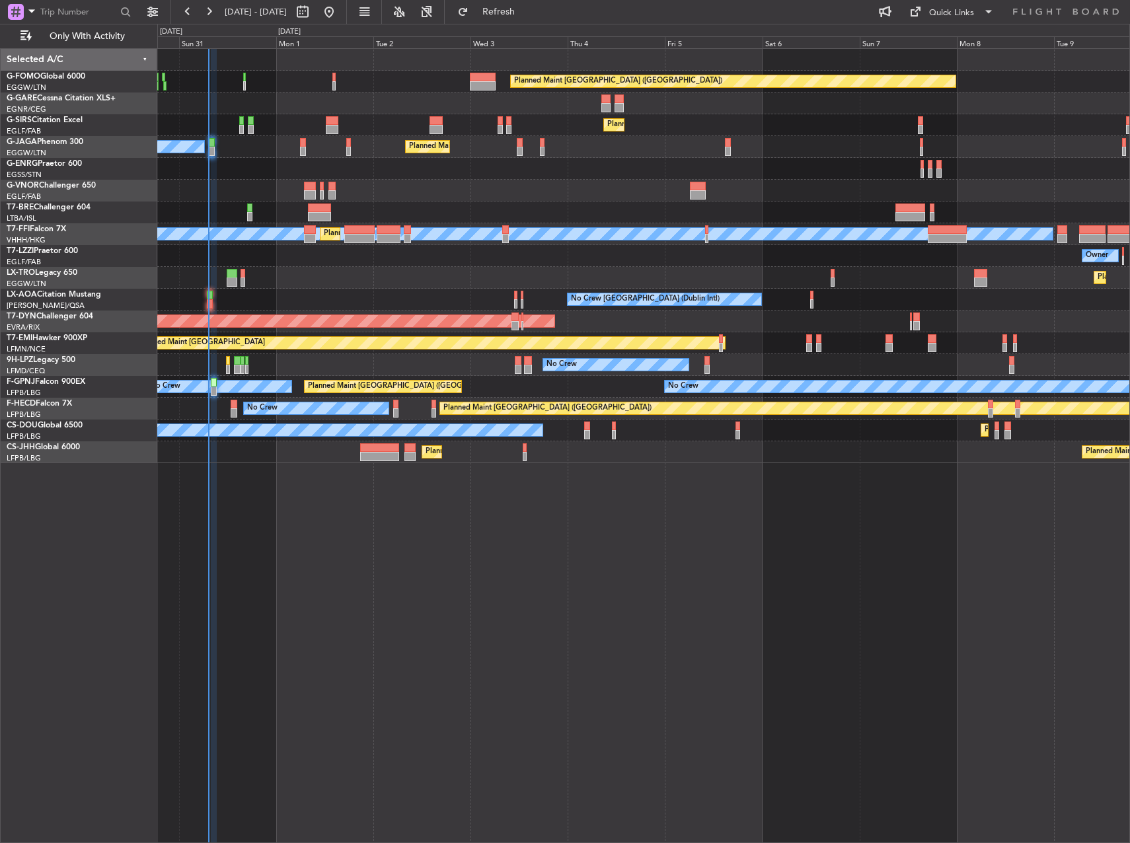
type input "0"
click at [530, 4] on button "Refresh" at bounding box center [490, 11] width 79 height 21
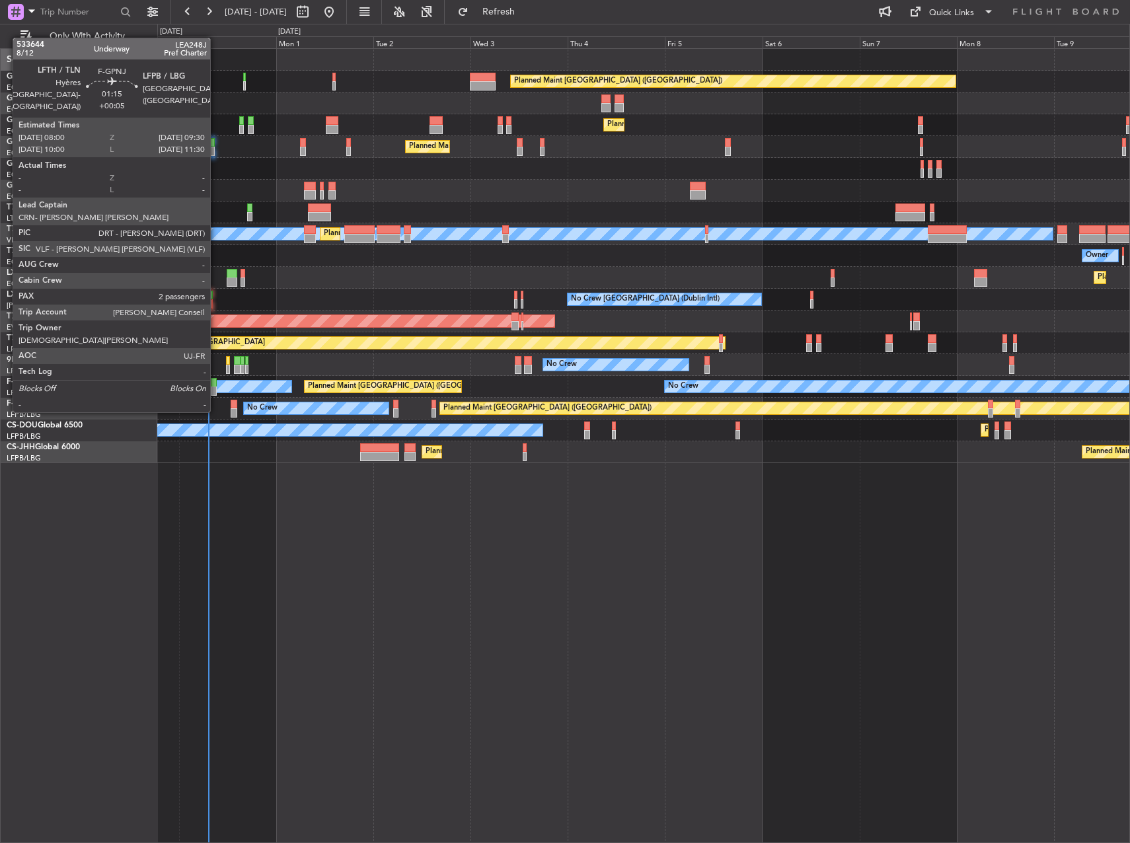
click at [216, 386] on div at bounding box center [214, 382] width 7 height 9
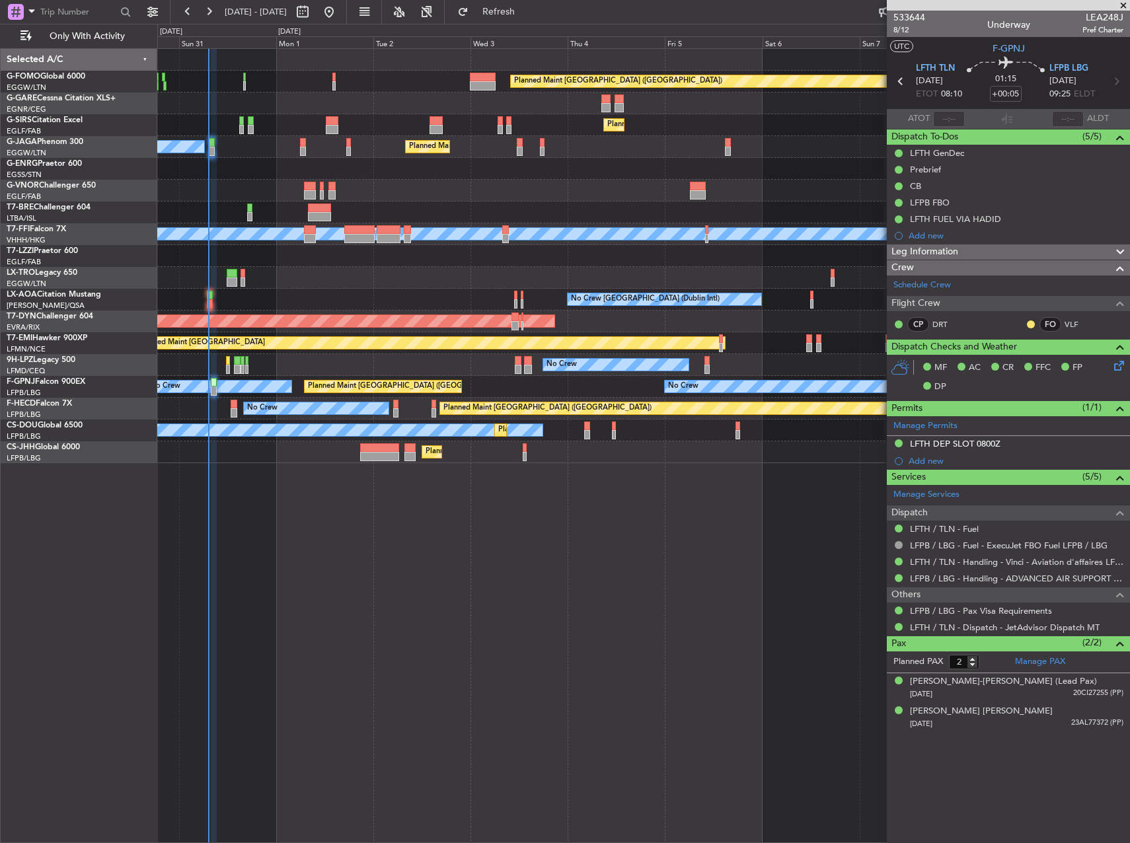
click at [1120, 5] on span at bounding box center [1122, 6] width 13 height 12
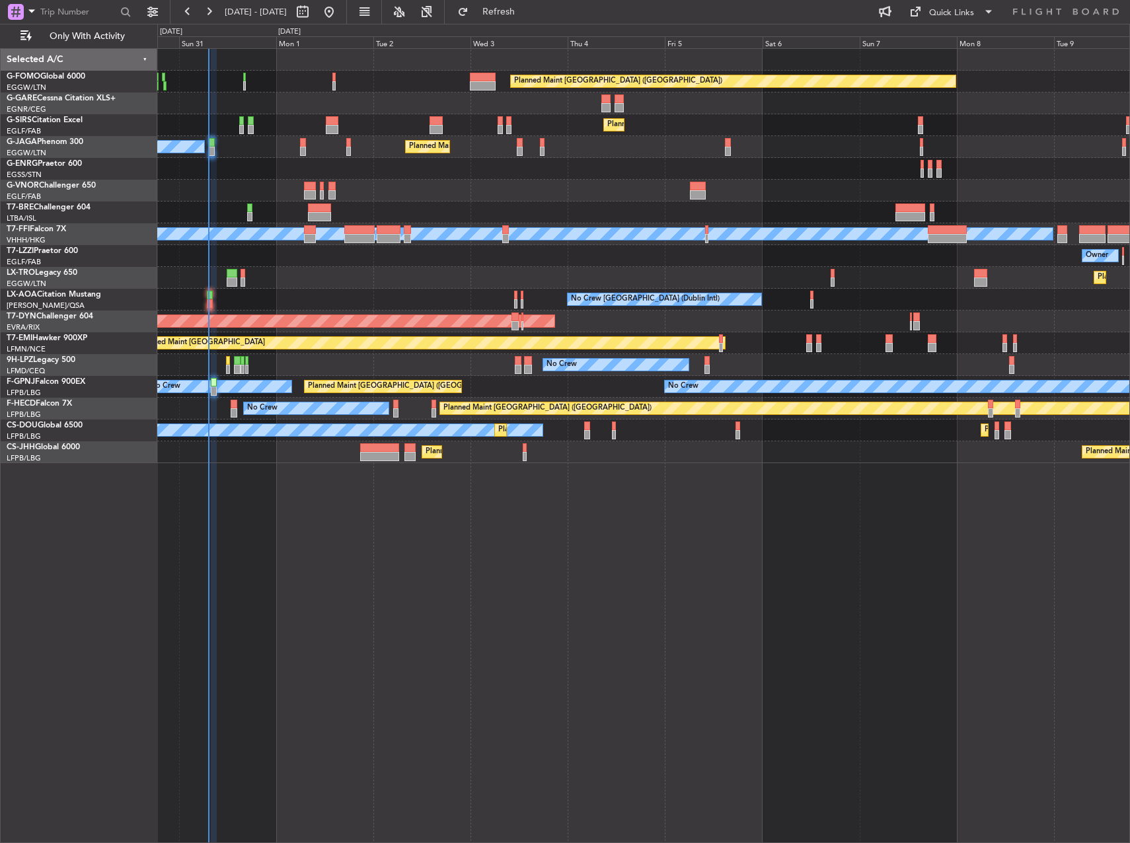
type input "0"
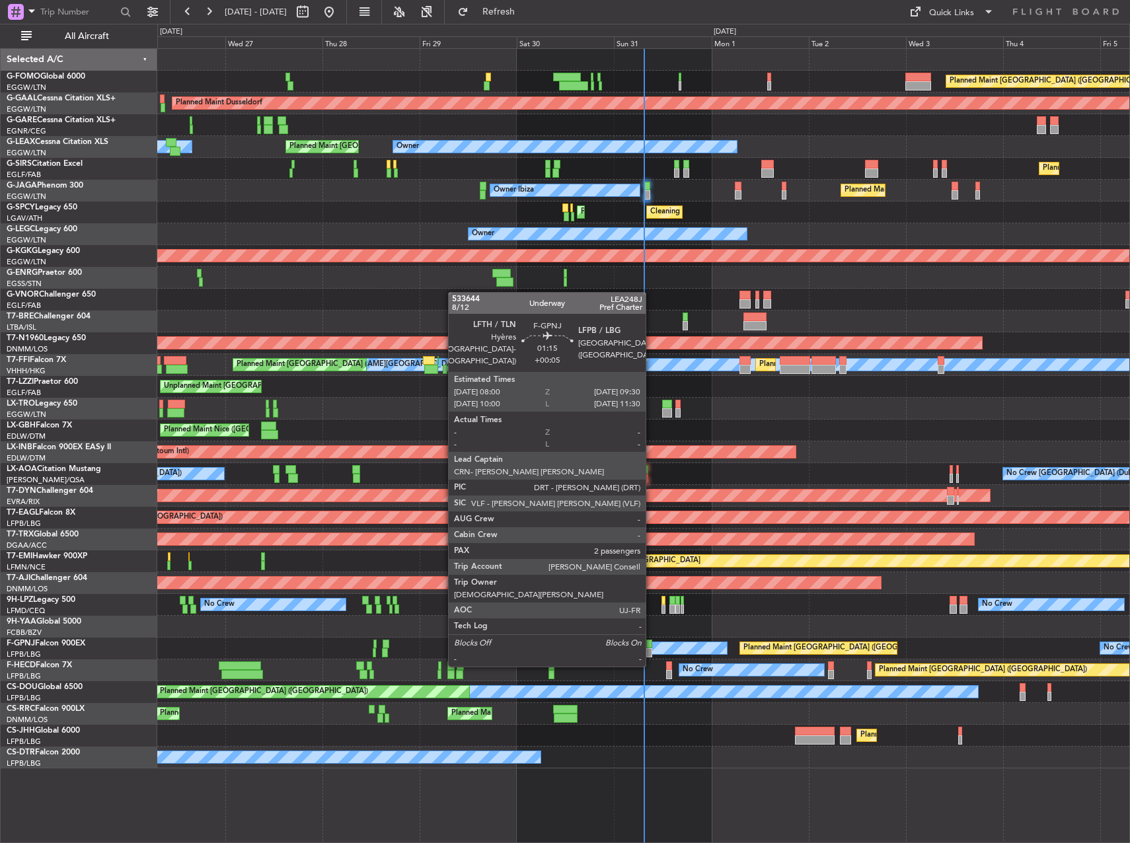
click at [651, 640] on div at bounding box center [649, 643] width 7 height 9
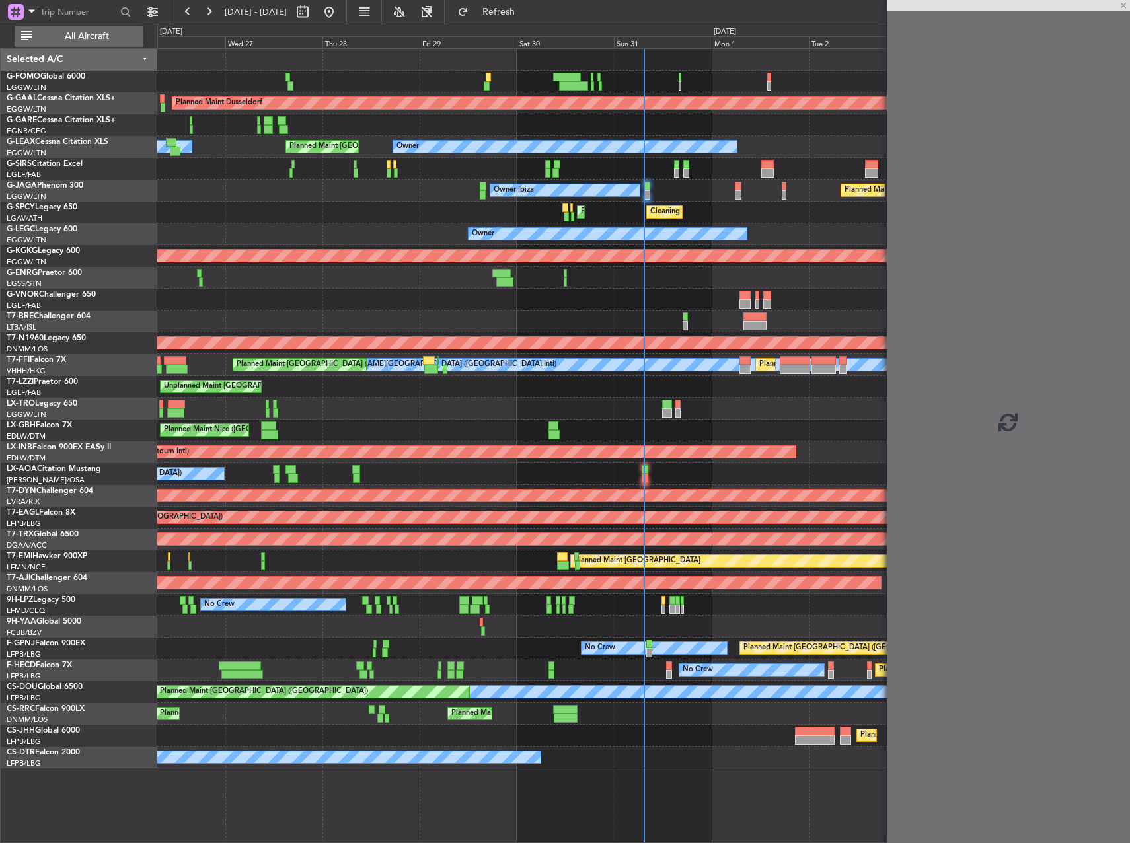
click at [104, 41] on span "All Aircraft" at bounding box center [86, 36] width 105 height 9
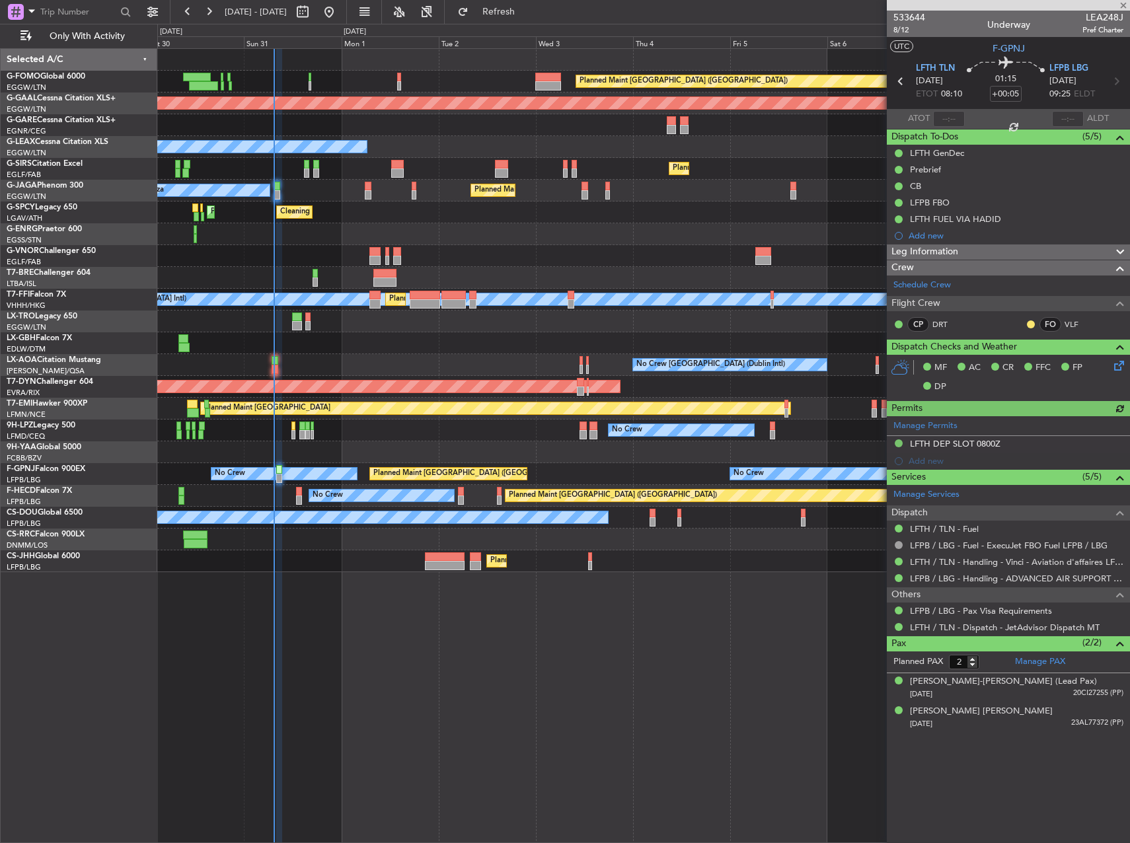
click at [390, 265] on div "Planned Maint [GEOGRAPHIC_DATA] ([GEOGRAPHIC_DATA]) Planned [GEOGRAPHIC_DATA] O…" at bounding box center [643, 310] width 972 height 523
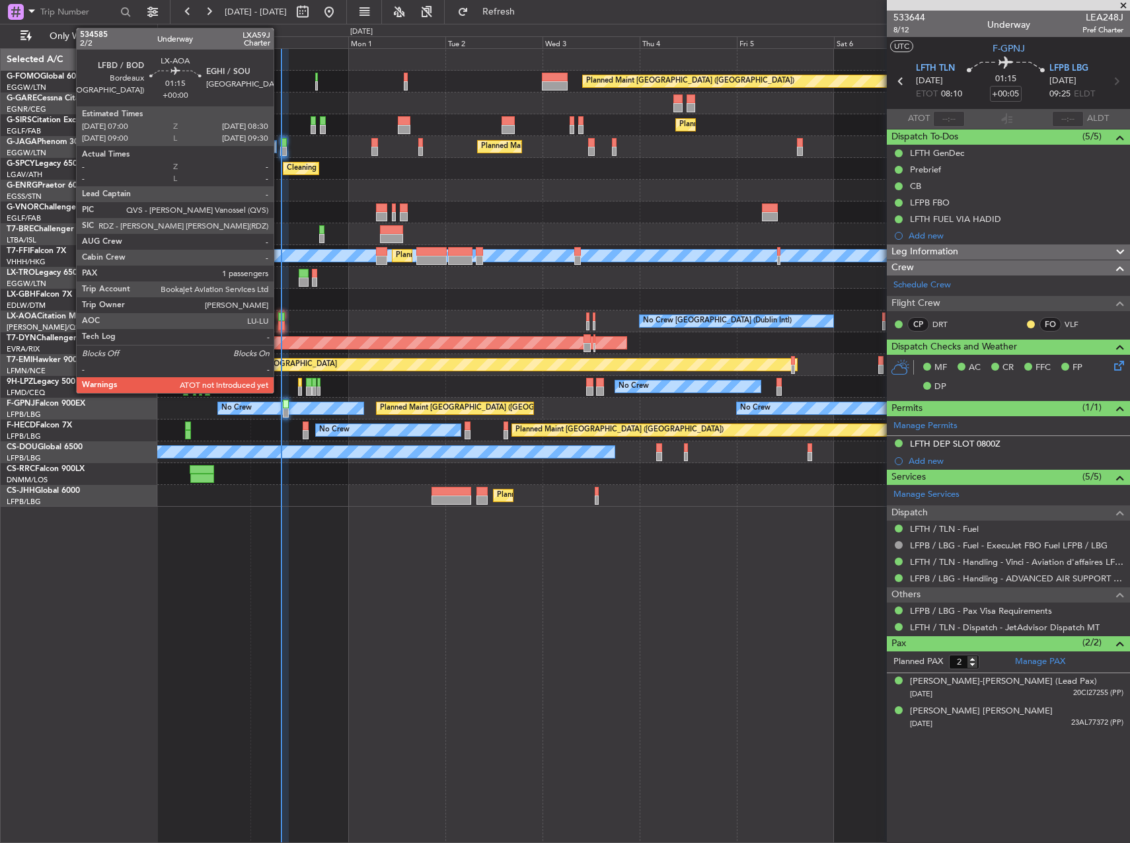
click at [279, 317] on div at bounding box center [281, 316] width 7 height 9
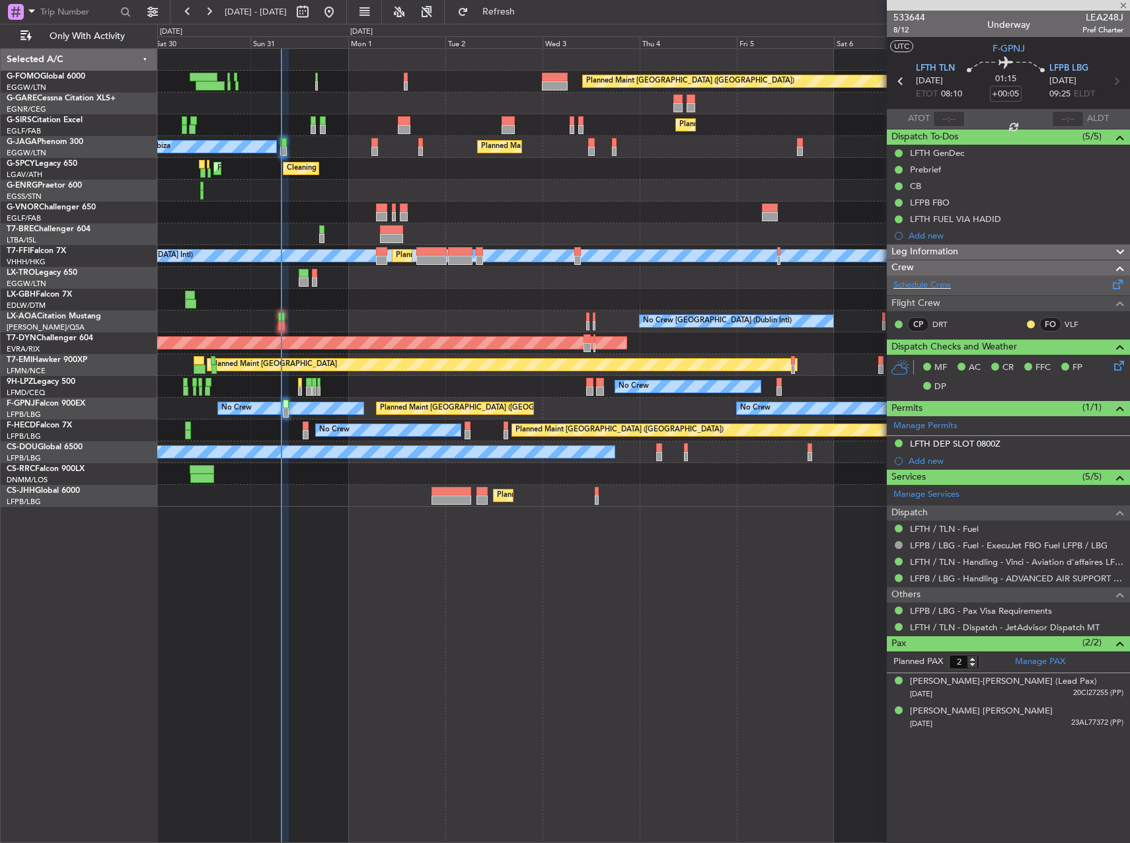
type input "1"
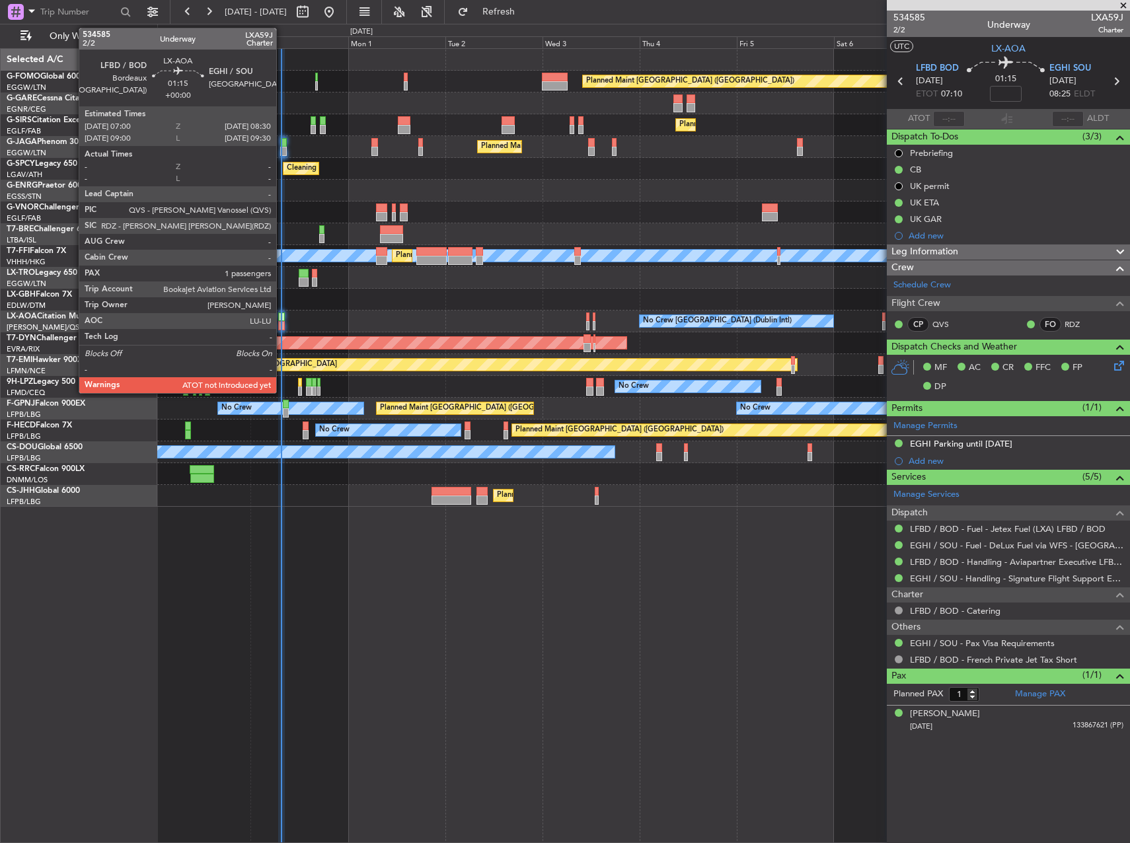
click at [282, 322] on div at bounding box center [281, 325] width 7 height 9
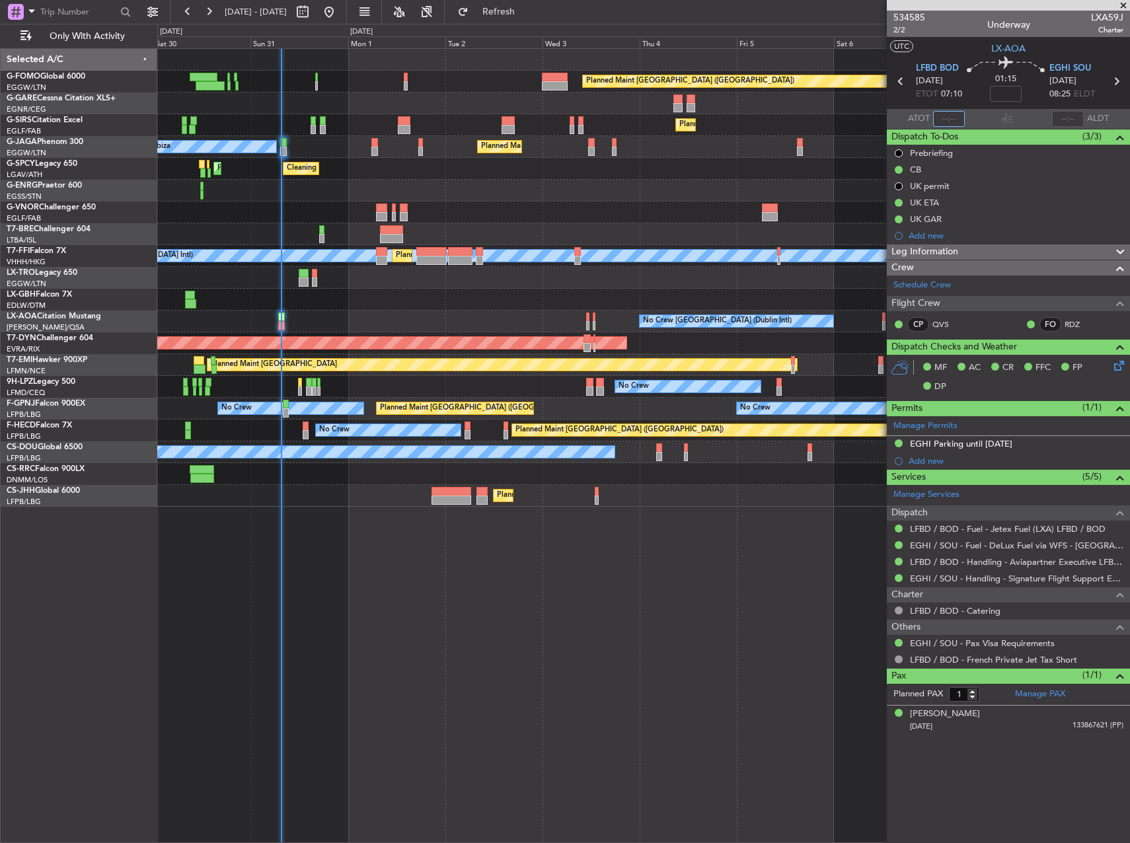
click at [946, 118] on input "text" at bounding box center [949, 119] width 32 height 16
click at [946, 125] on input "text" at bounding box center [949, 119] width 32 height 16
type input "07:06"
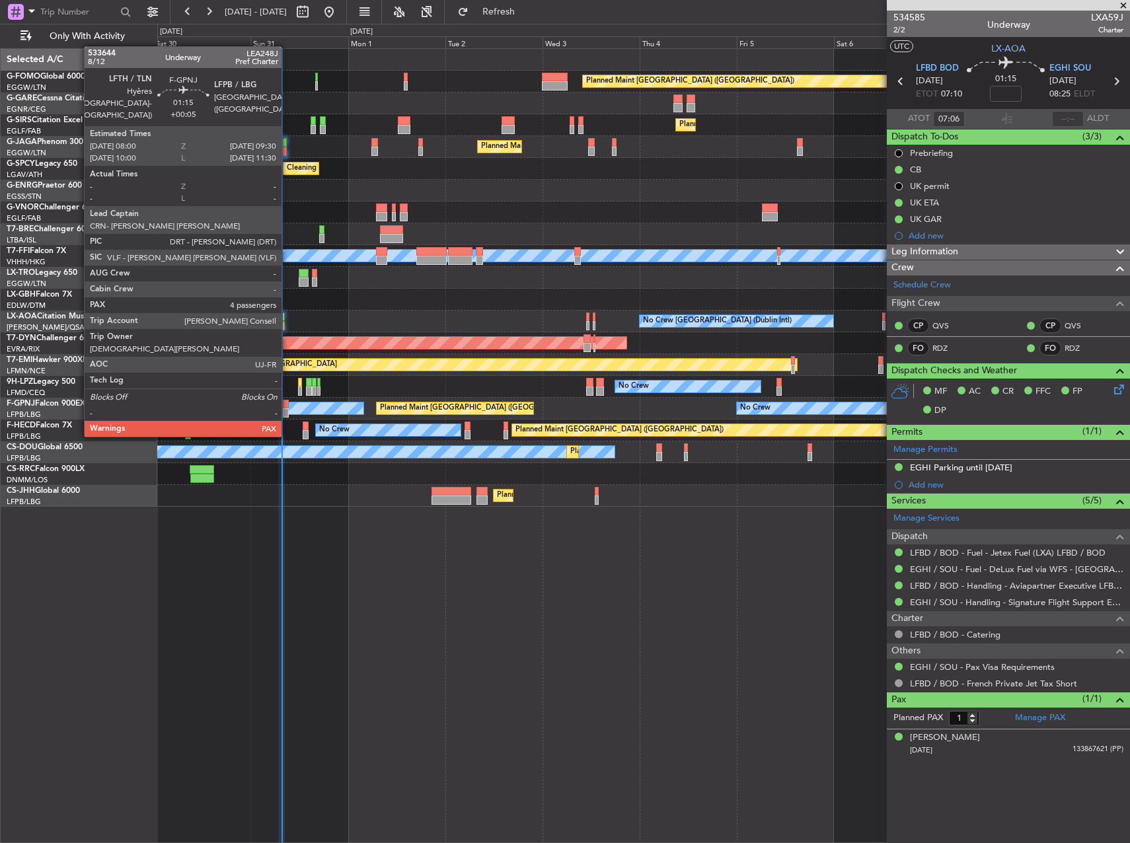
click at [286, 410] on div at bounding box center [286, 412] width 7 height 9
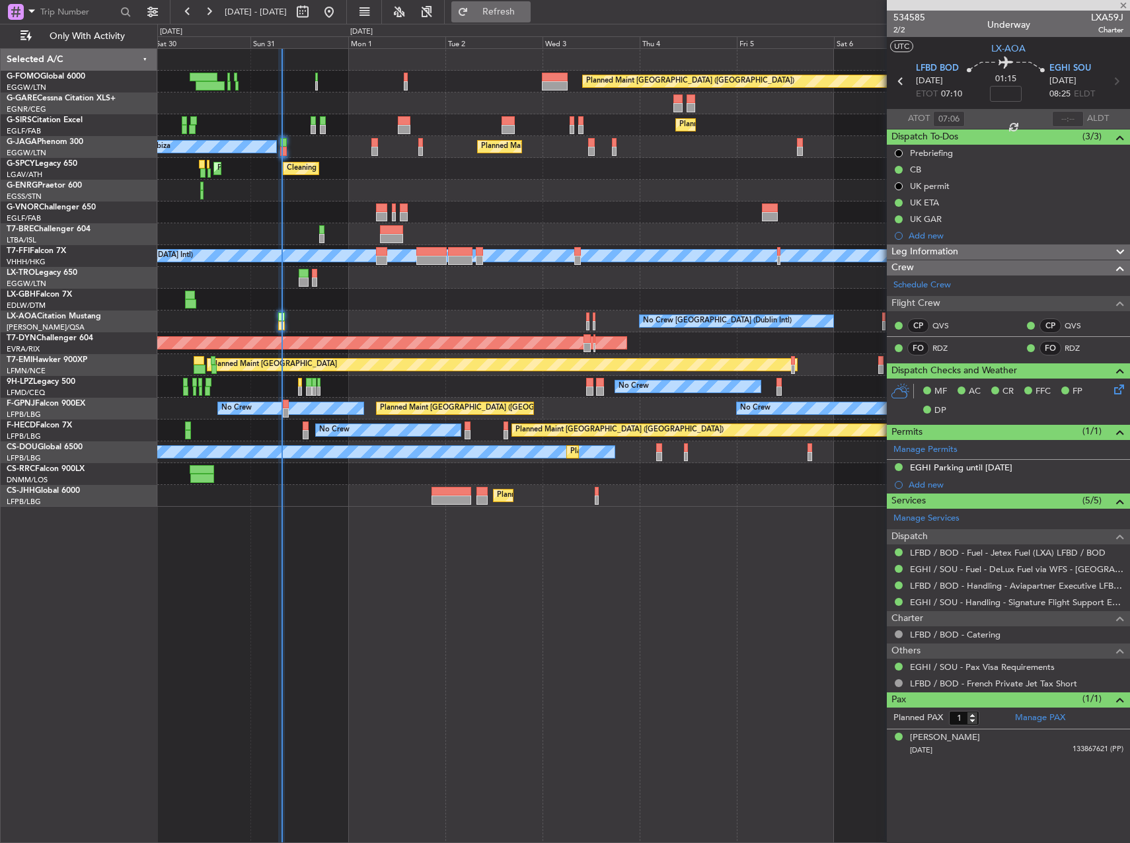
click at [511, 15] on button "Refresh" at bounding box center [490, 11] width 79 height 21
type input "+00:05"
type input "4"
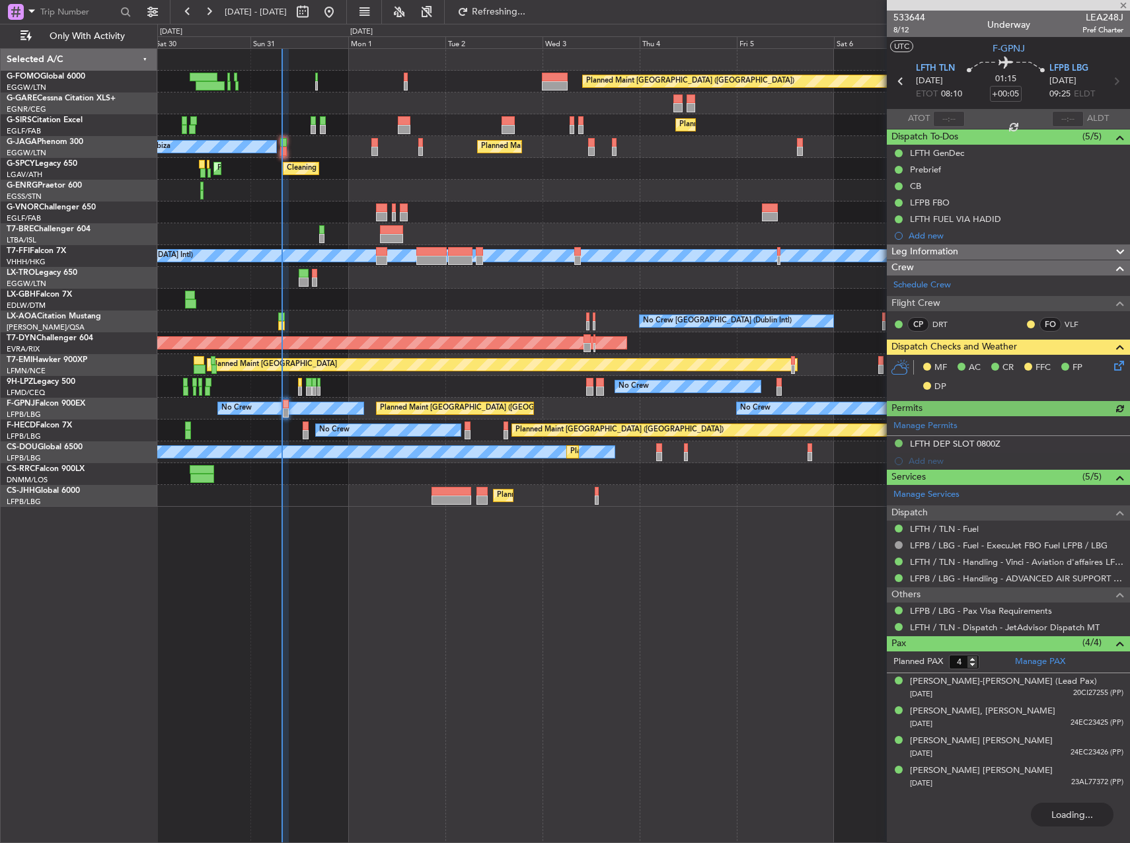
type input "07:06"
type input "1"
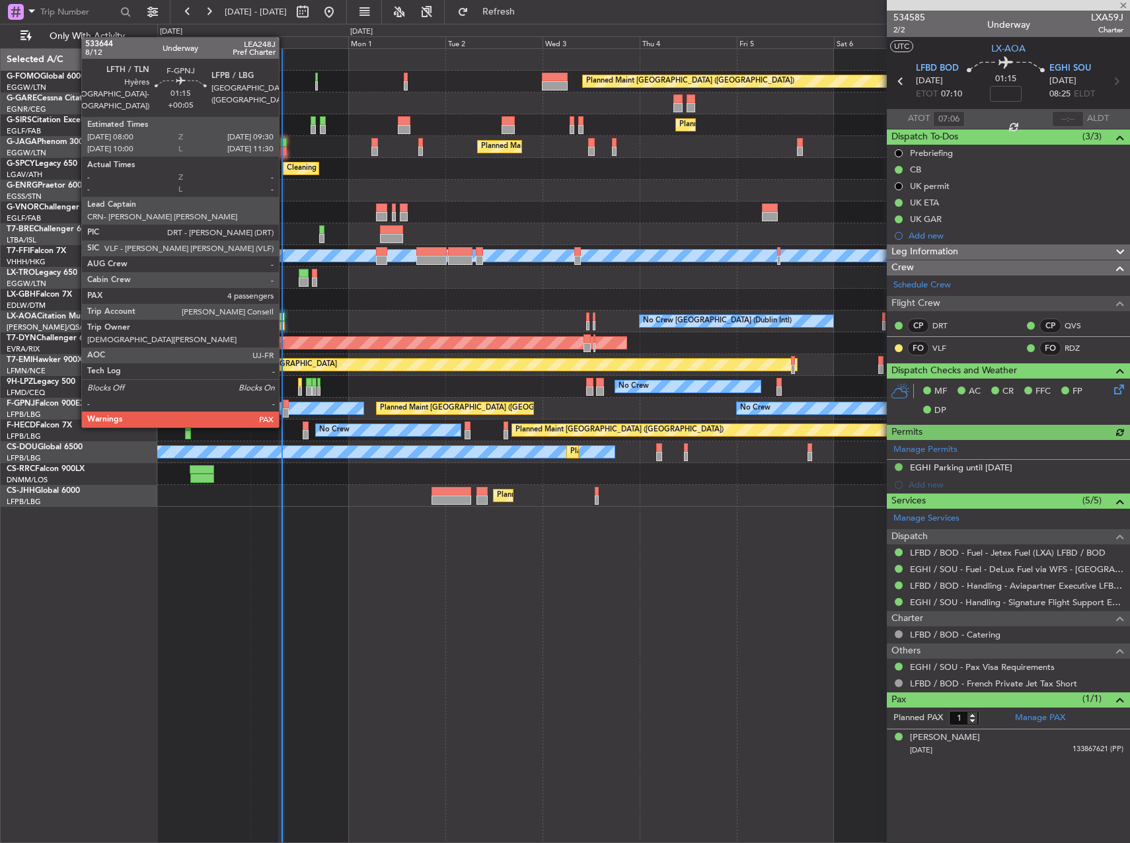
click at [285, 401] on div at bounding box center [286, 404] width 7 height 9
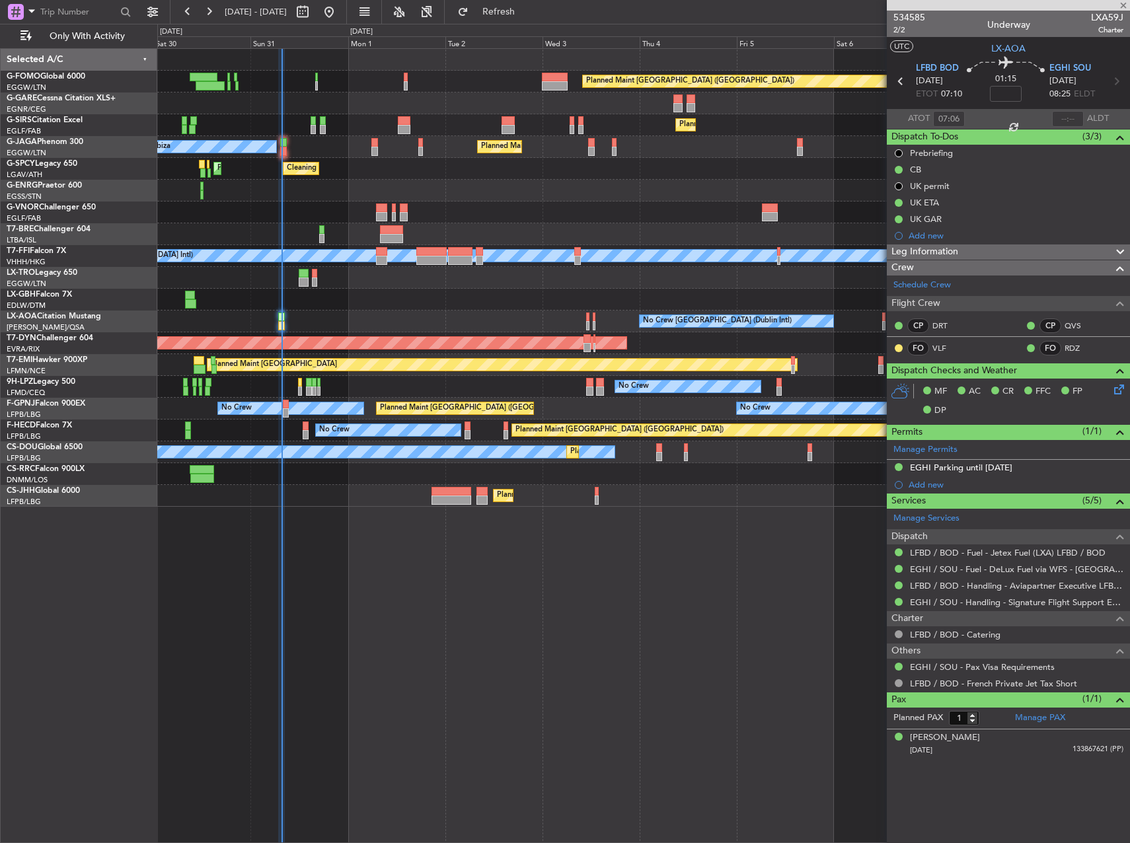
type input "+00:05"
type input "4"
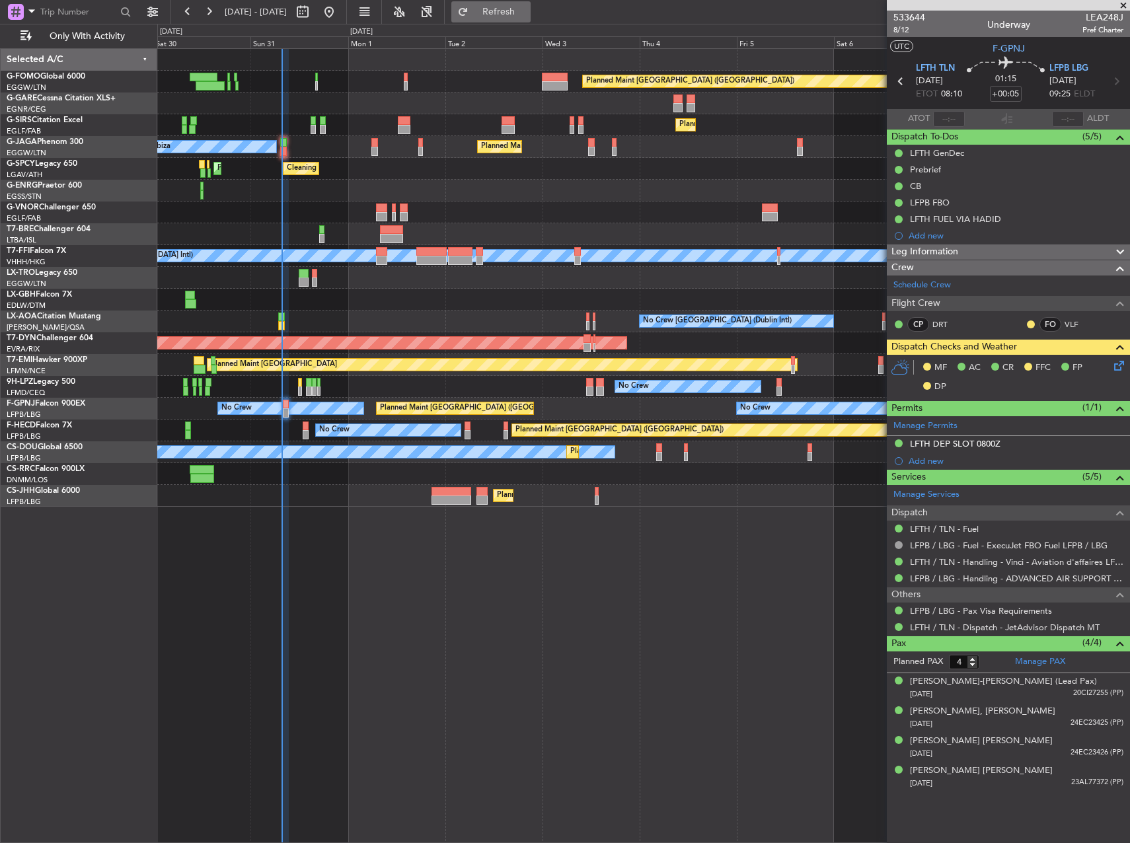
click at [527, 13] on span "Refresh" at bounding box center [498, 11] width 55 height 9
click at [898, 34] on span "8/12" at bounding box center [909, 29] width 32 height 11
click at [1113, 369] on icon at bounding box center [1116, 363] width 11 height 11
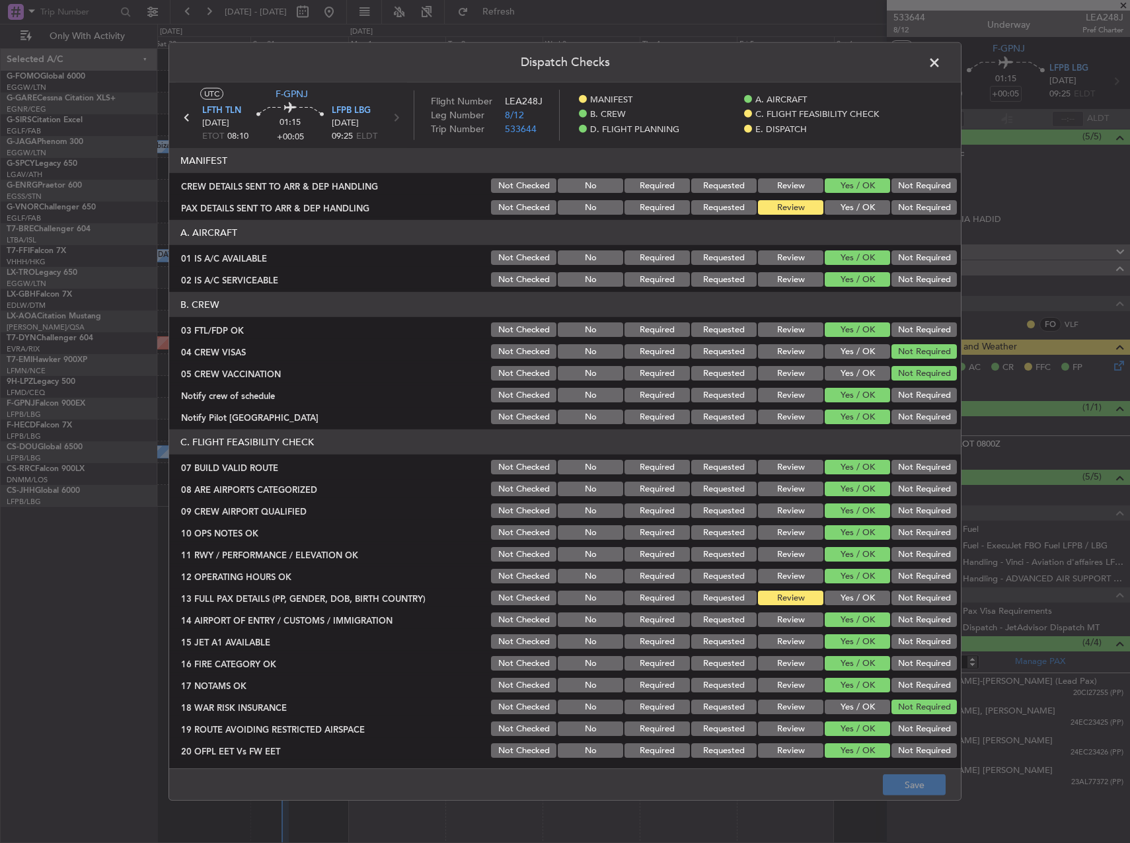
click at [850, 587] on section "C. FLIGHT FEASIBILITY CHECK 07 BUILD VALID ROUTE Not Checked No Required Reques…" at bounding box center [564, 605] width 791 height 352
click at [854, 593] on button "Yes / OK" at bounding box center [856, 598] width 65 height 15
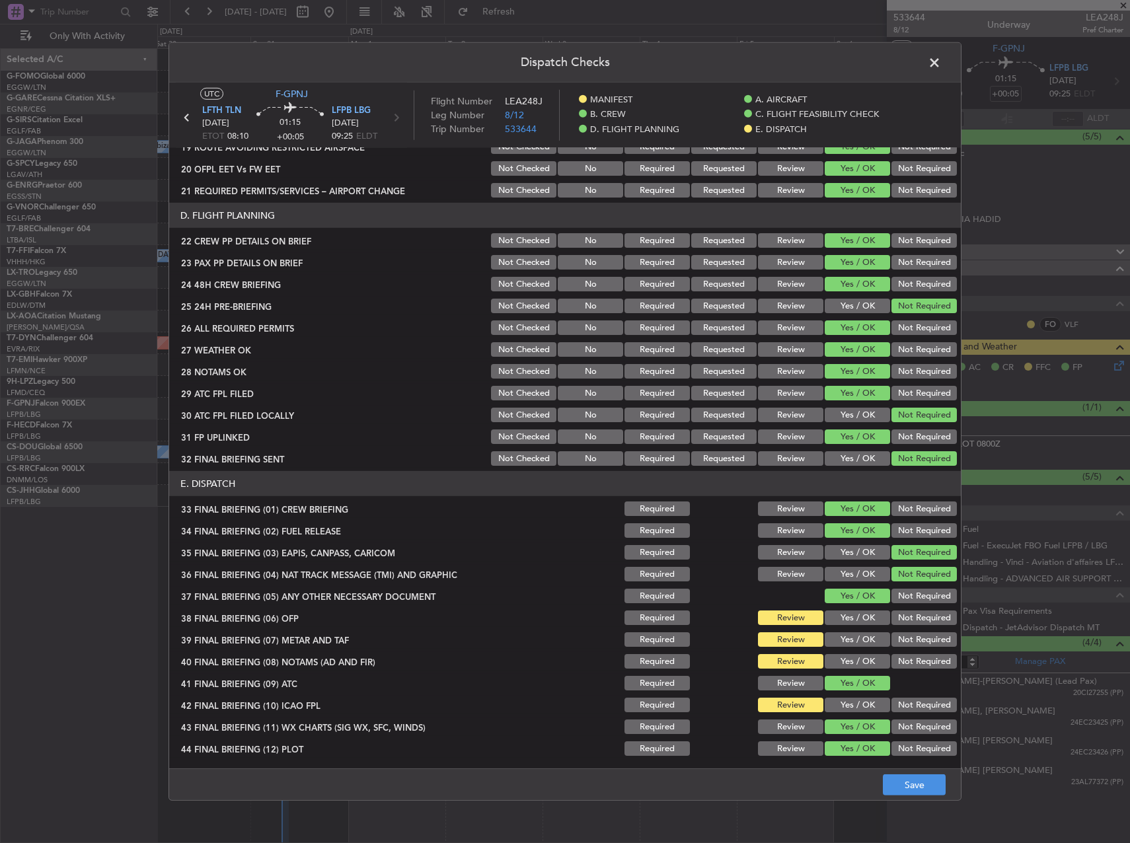
scroll to position [583, 0]
click at [861, 615] on button "Yes / OK" at bounding box center [856, 617] width 65 height 15
click at [858, 630] on section "E. DISPATCH 33 FINAL BRIEFING (01) CREW BRIEFING Required Review Yes / OK Not R…" at bounding box center [564, 613] width 791 height 287
drag, startPoint x: 858, startPoint y: 637, endPoint x: 855, endPoint y: 658, distance: 21.3
click at [857, 637] on button "Yes / OK" at bounding box center [856, 639] width 65 height 15
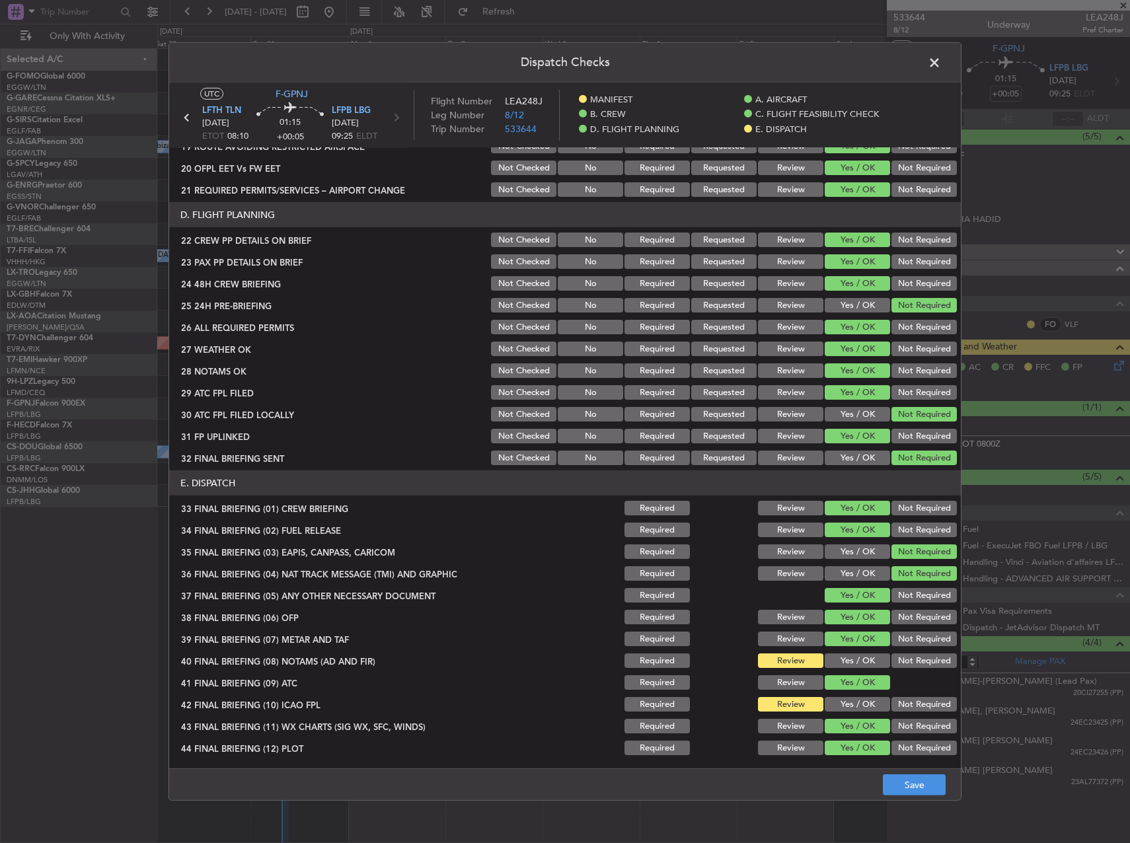
click at [855, 659] on button "Yes / OK" at bounding box center [856, 660] width 65 height 15
click at [854, 706] on button "Yes / OK" at bounding box center [856, 704] width 65 height 15
click at [910, 783] on button "Save" at bounding box center [914, 784] width 63 height 21
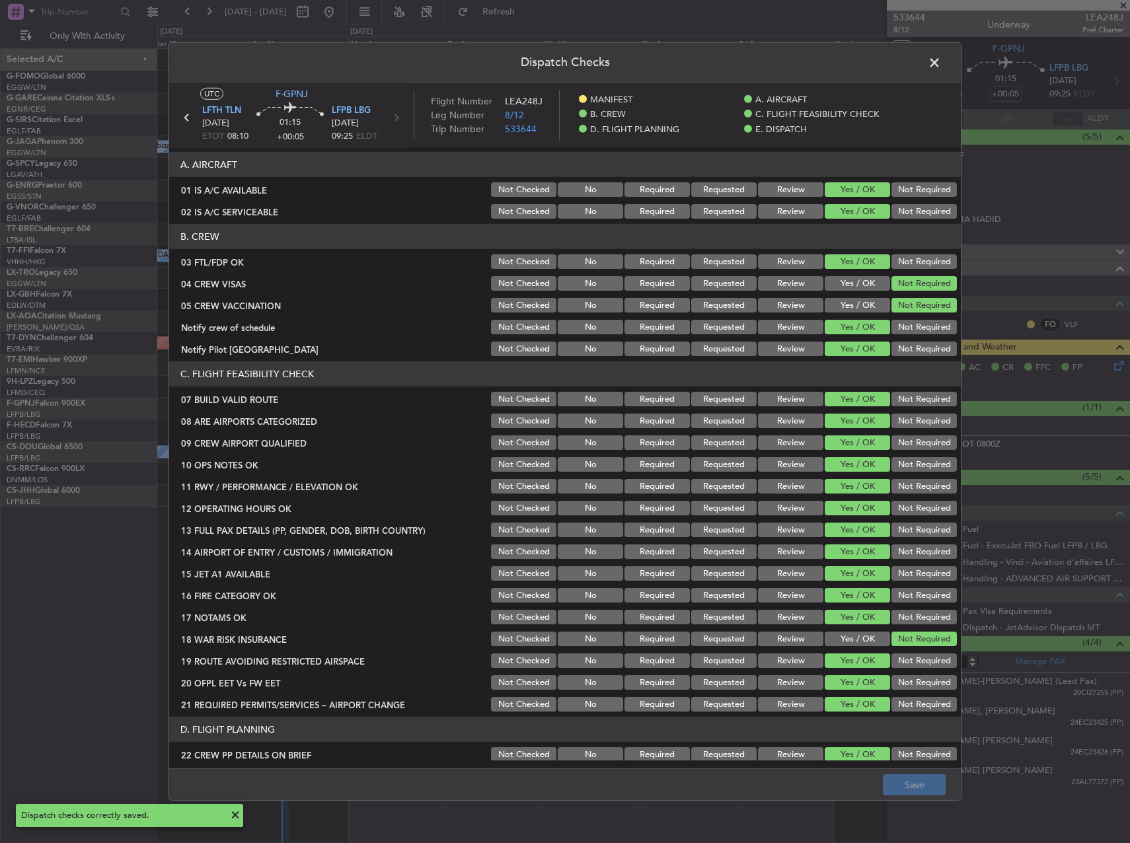
scroll to position [0, 0]
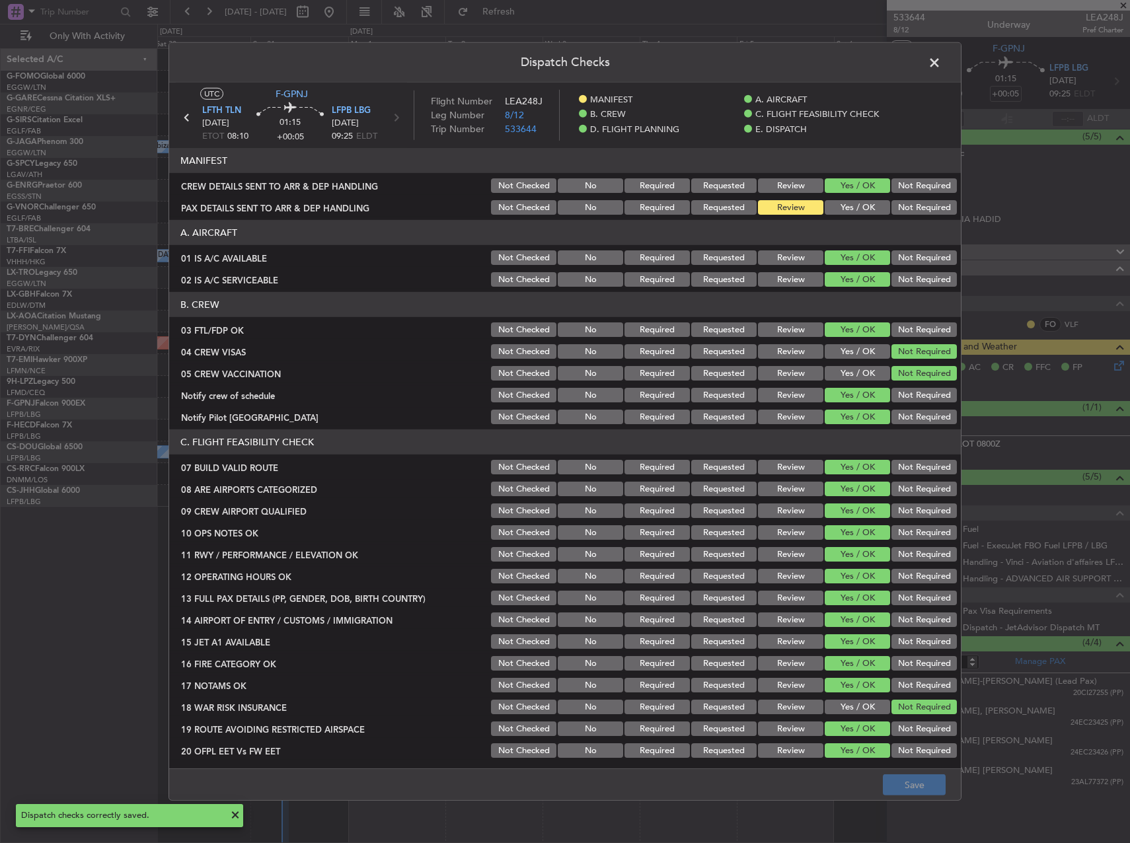
click at [941, 62] on span at bounding box center [941, 66] width 0 height 26
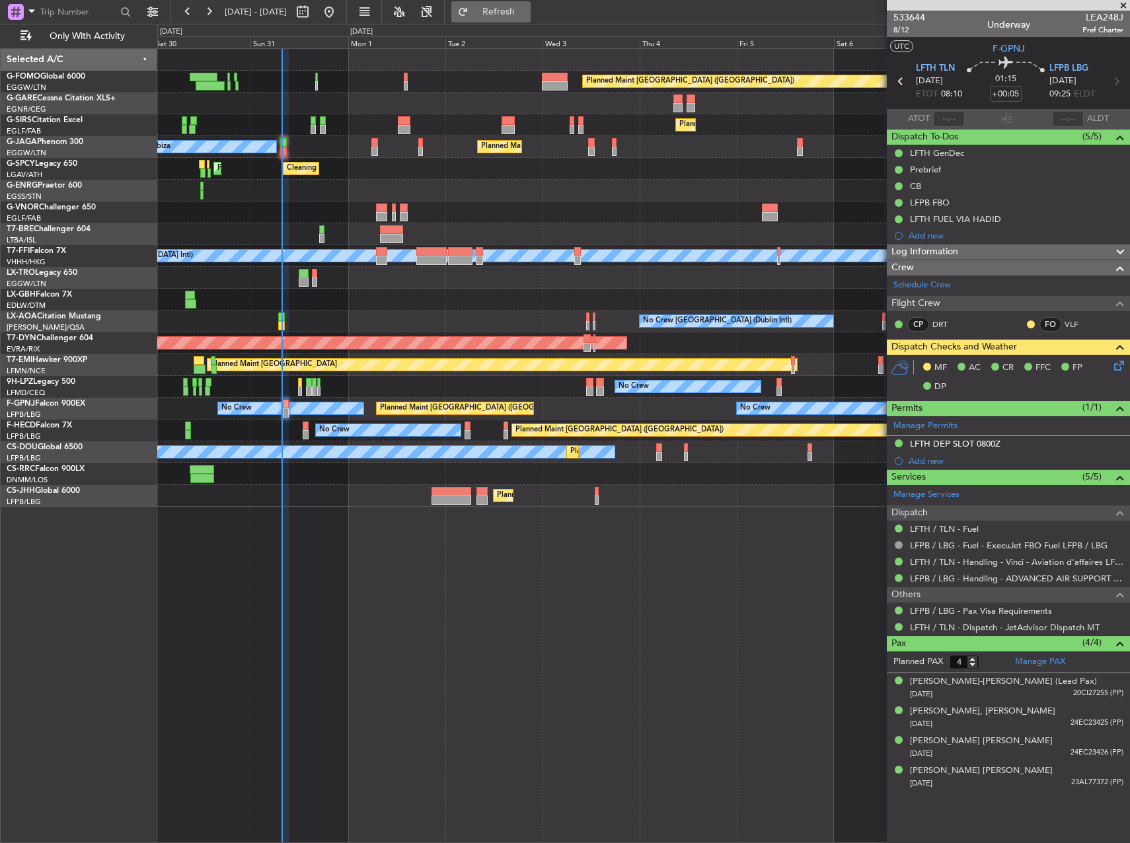
click at [530, 4] on button "Refresh" at bounding box center [490, 11] width 79 height 21
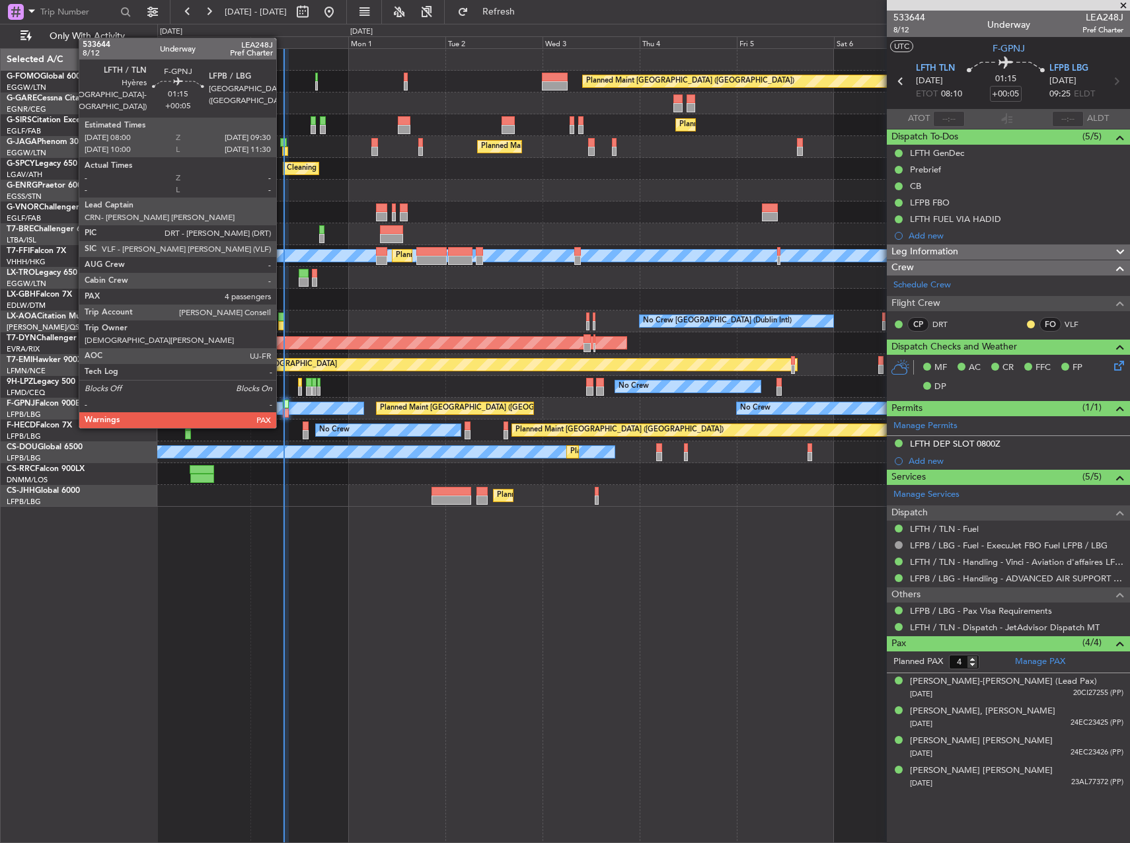
click at [283, 402] on div at bounding box center [286, 404] width 7 height 9
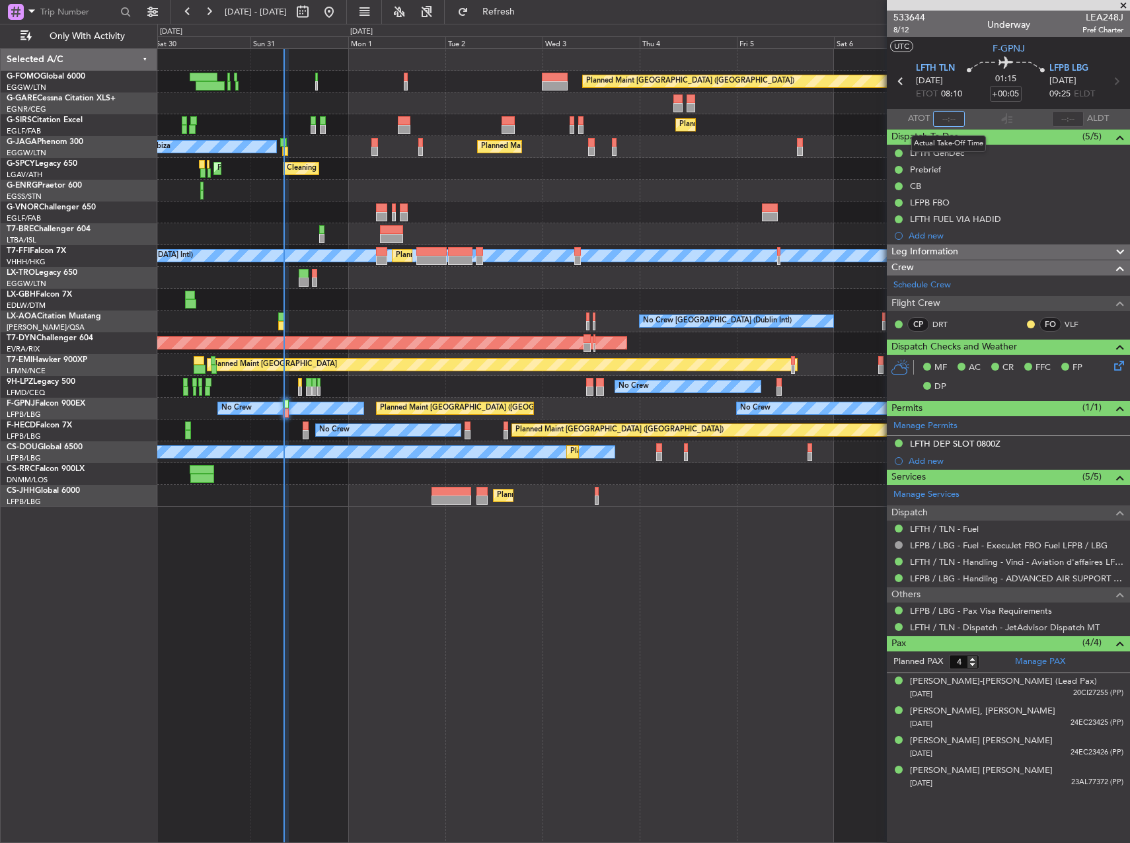
click at [941, 121] on input "text" at bounding box center [949, 119] width 32 height 16
type input "08:09"
drag, startPoint x: 1123, startPoint y: 4, endPoint x: 1085, endPoint y: 15, distance: 39.7
click at [1124, 4] on span at bounding box center [1122, 6] width 13 height 12
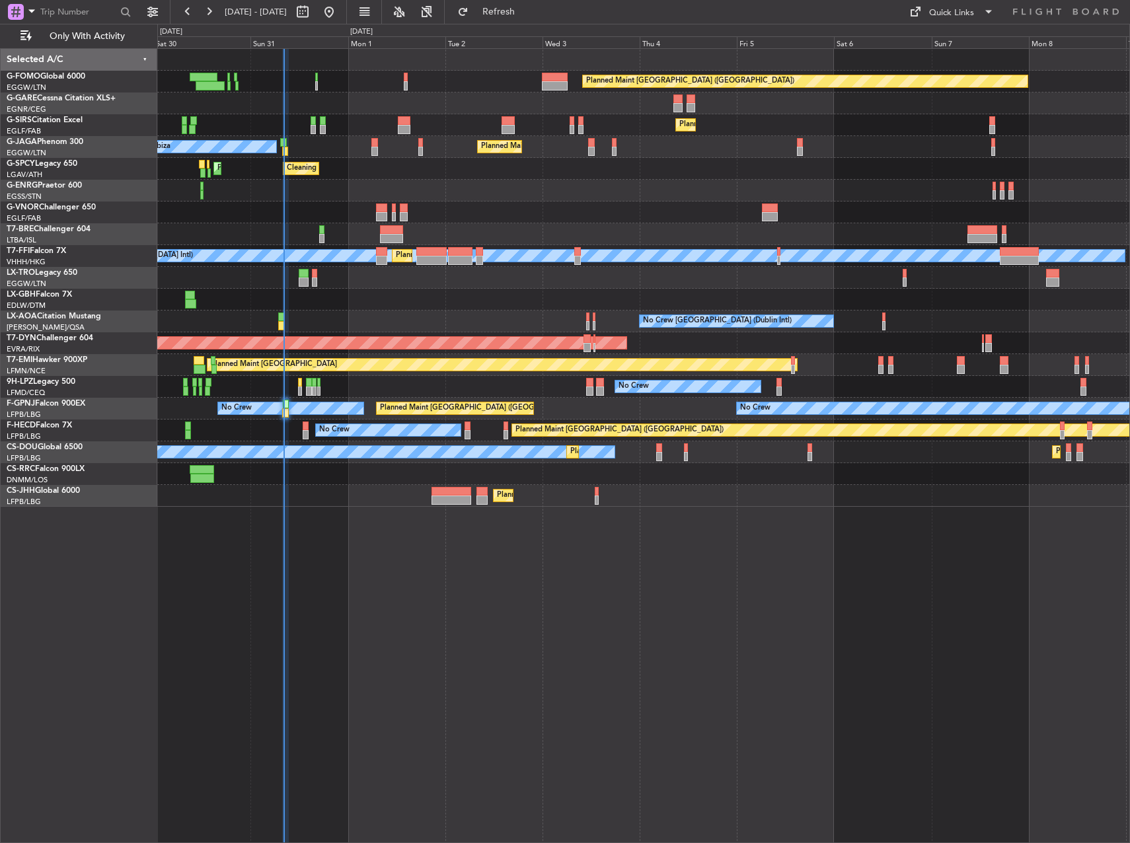
type input "0"
click at [530, 18] on button "Refresh" at bounding box center [490, 11] width 79 height 21
